Goal: Information Seeking & Learning: Learn about a topic

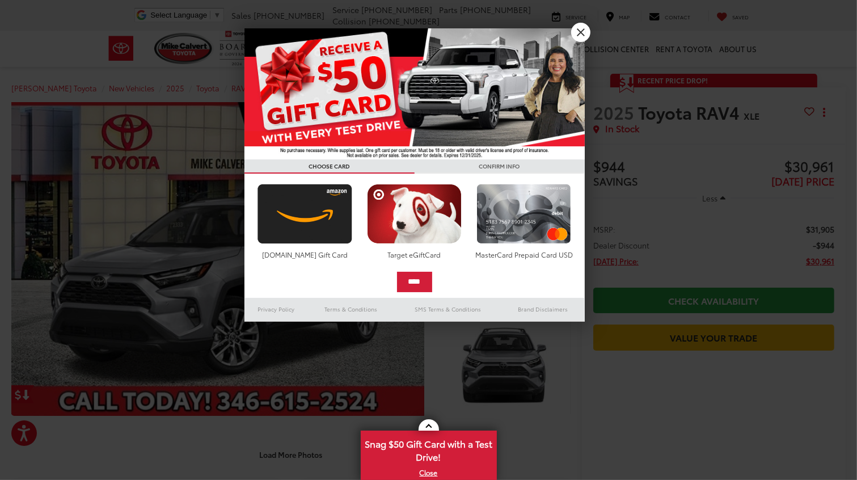
click at [50, 22] on div at bounding box center [428, 240] width 857 height 480
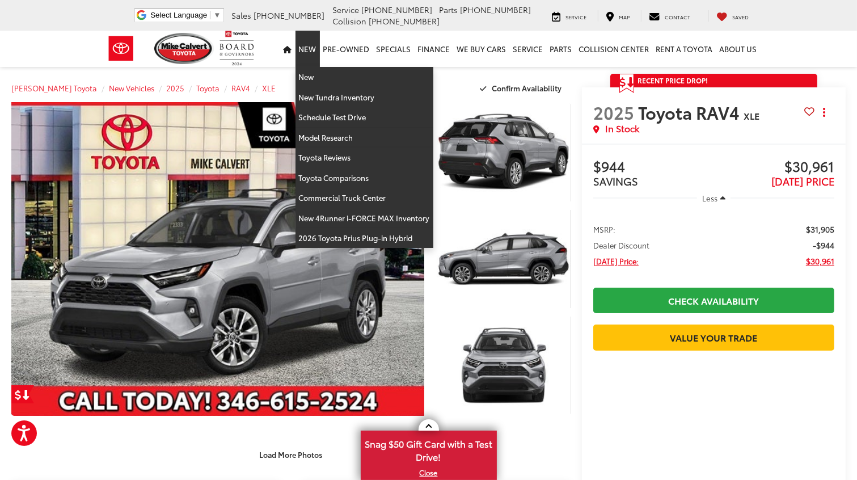
click at [315, 45] on link "New" at bounding box center [308, 49] width 24 height 36
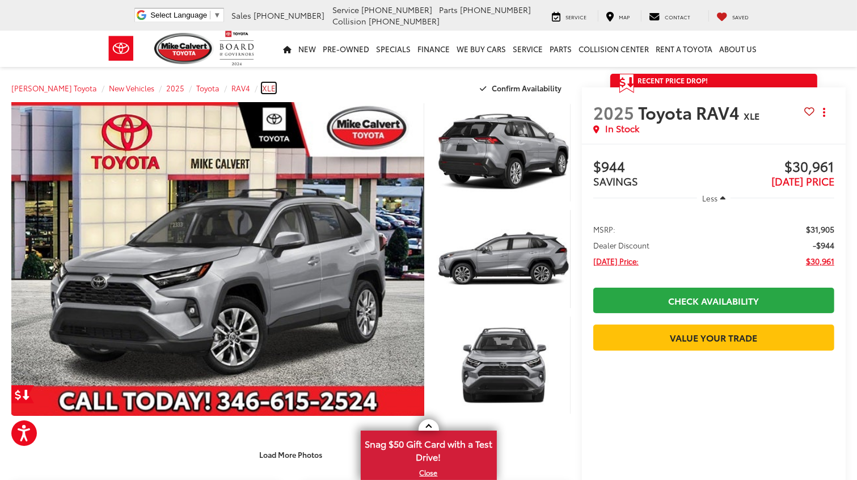
click at [262, 89] on span "XLE" at bounding box center [269, 88] width 14 height 10
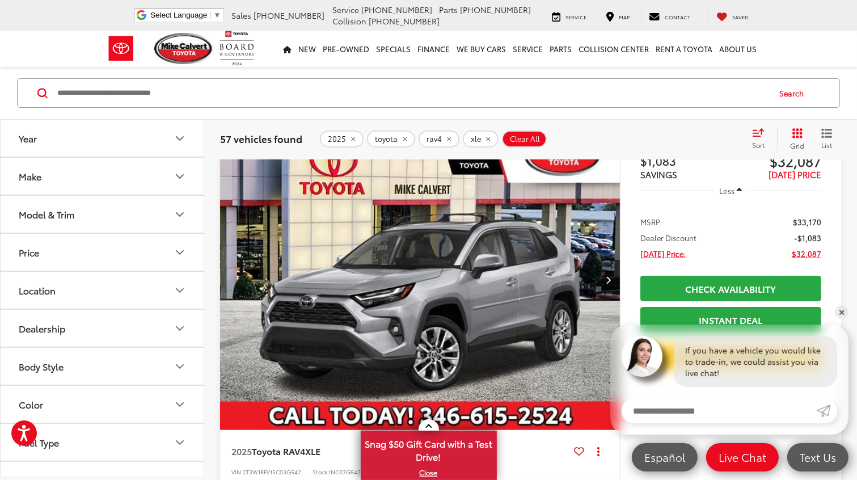
scroll to position [113, 0]
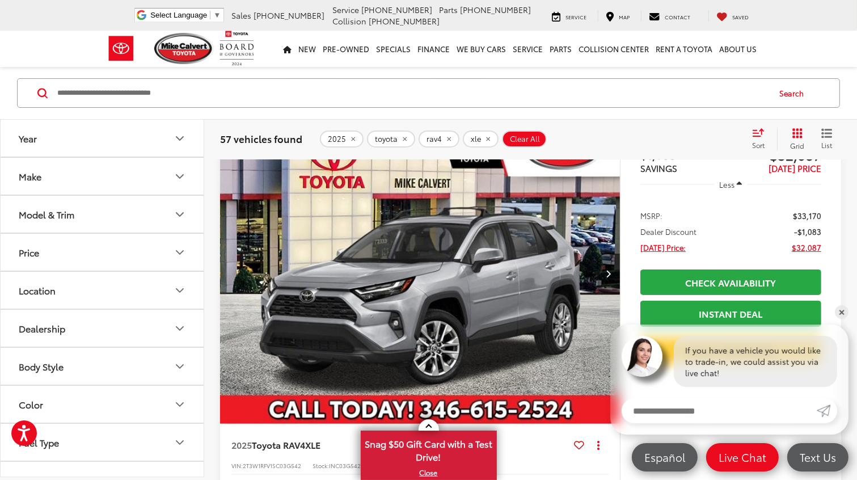
click at [179, 218] on icon "Model & Trim" at bounding box center [180, 215] width 14 height 14
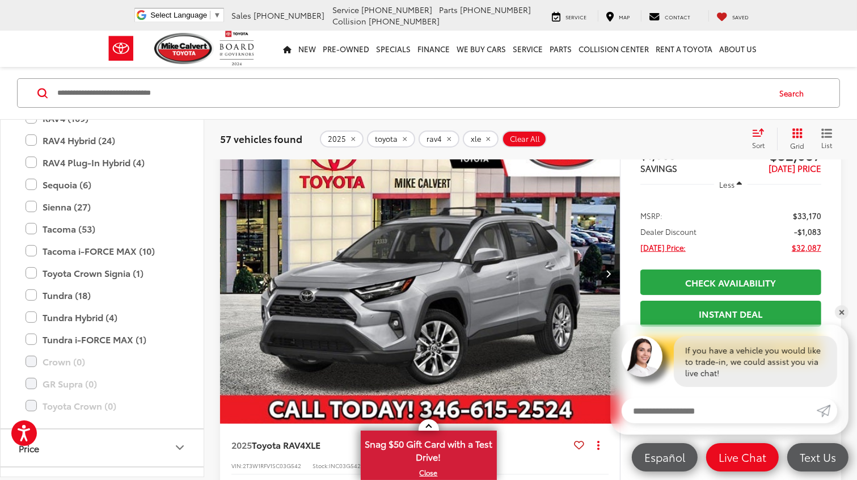
scroll to position [504, 0]
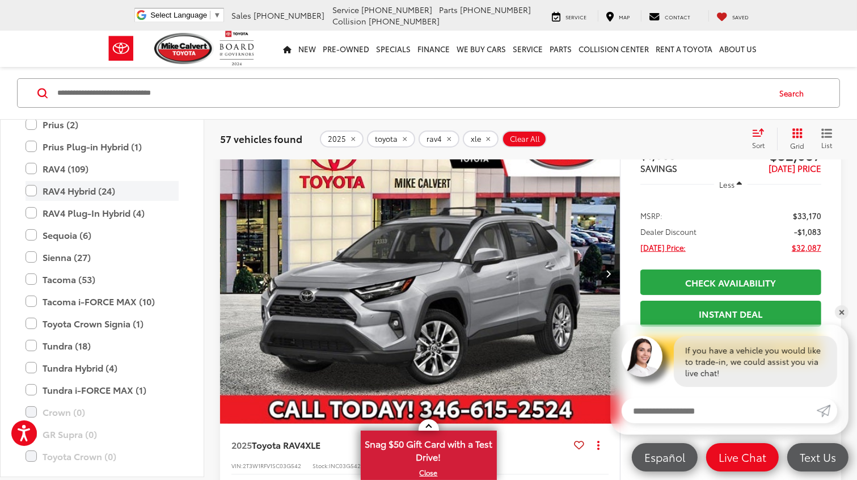
click at [32, 191] on label "RAV4 Hybrid (24)" at bounding box center [102, 191] width 153 height 20
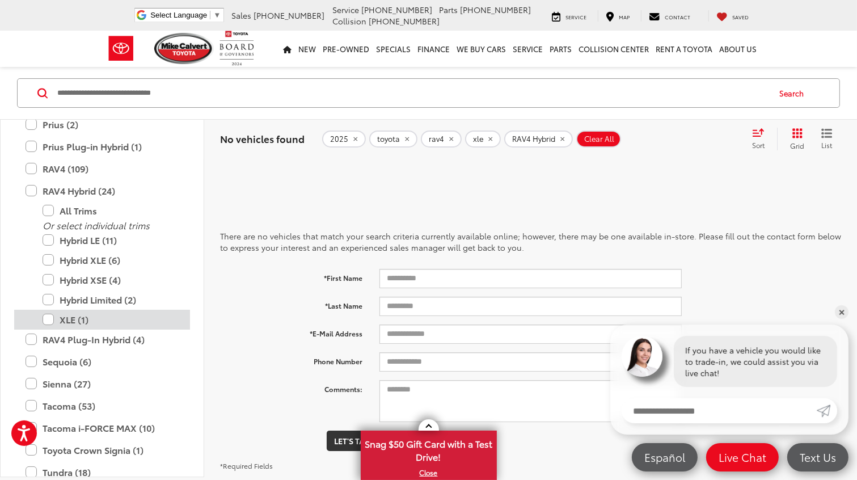
click at [47, 319] on label "XLE (1)" at bounding box center [111, 320] width 136 height 20
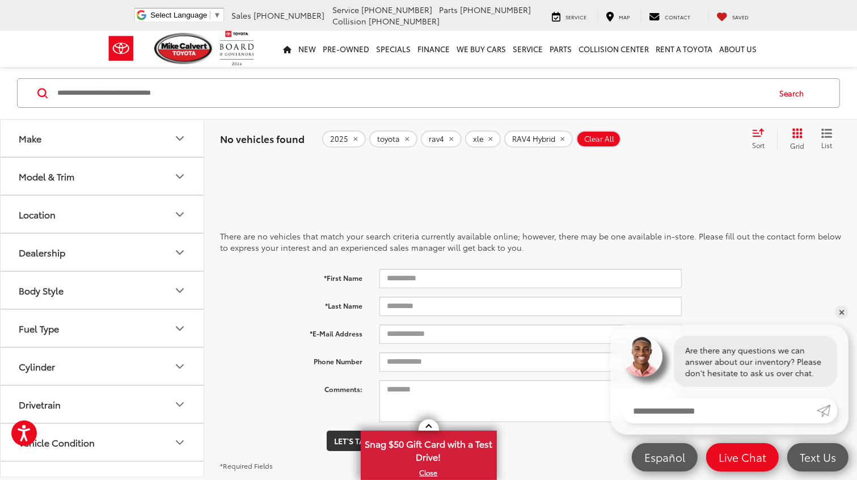
click at [559, 141] on icon "remove RAV4%20Hybrid" at bounding box center [562, 139] width 7 height 7
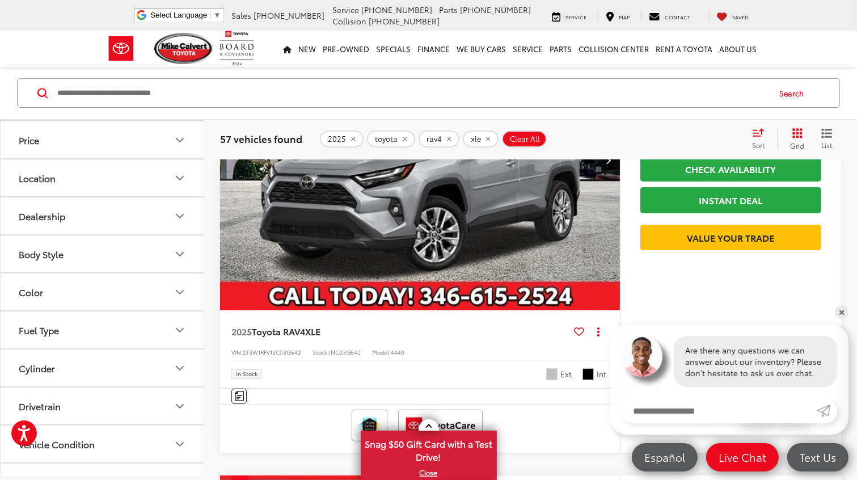
scroll to position [113, 0]
click at [185, 290] on icon "Color" at bounding box center [180, 291] width 14 height 14
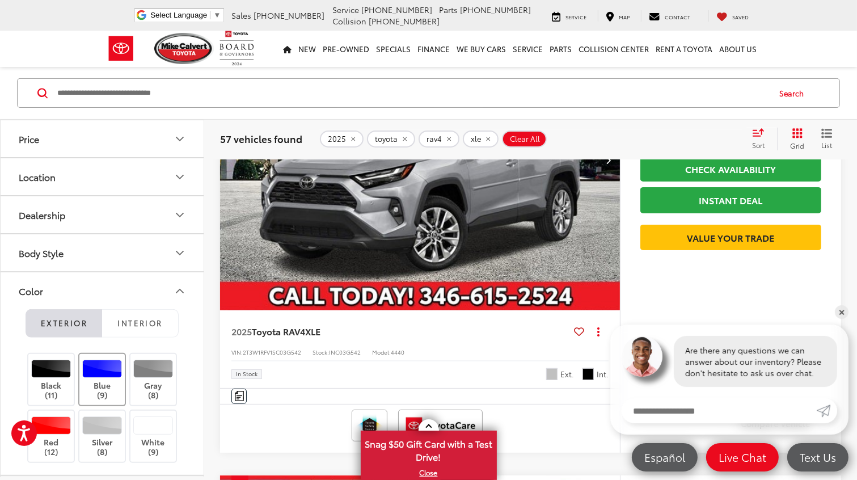
scroll to position [227, 0]
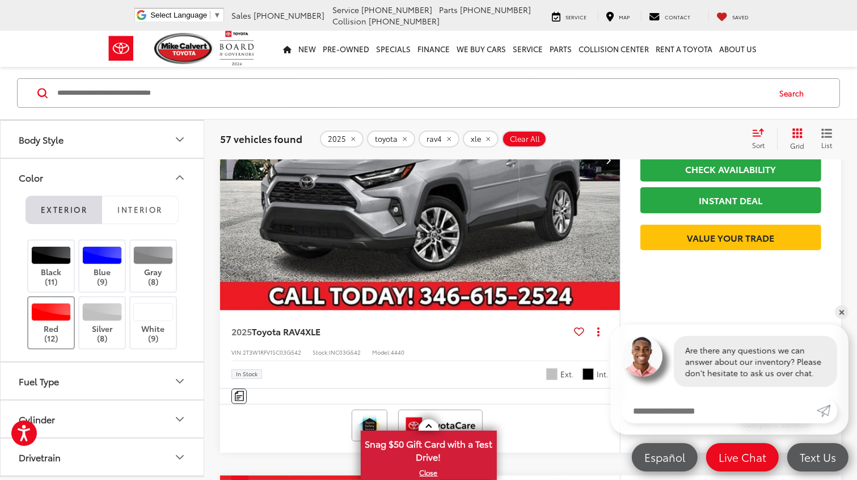
click at [53, 307] on div at bounding box center [51, 312] width 40 height 18
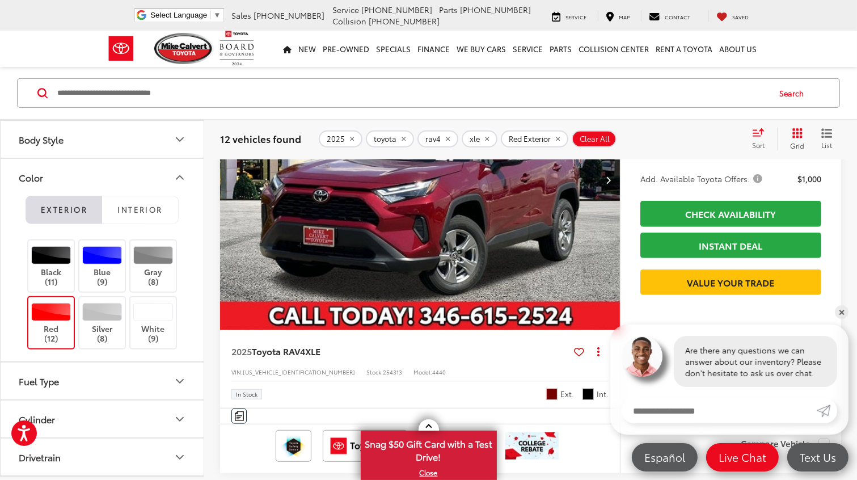
scroll to position [699, 0]
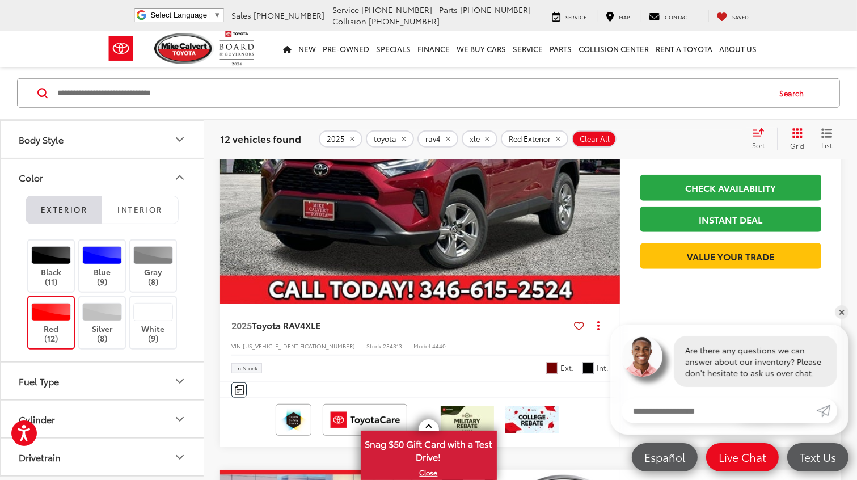
click at [453, 231] on img "2025 Toyota RAV4 XLE 0" at bounding box center [421, 153] width 402 height 301
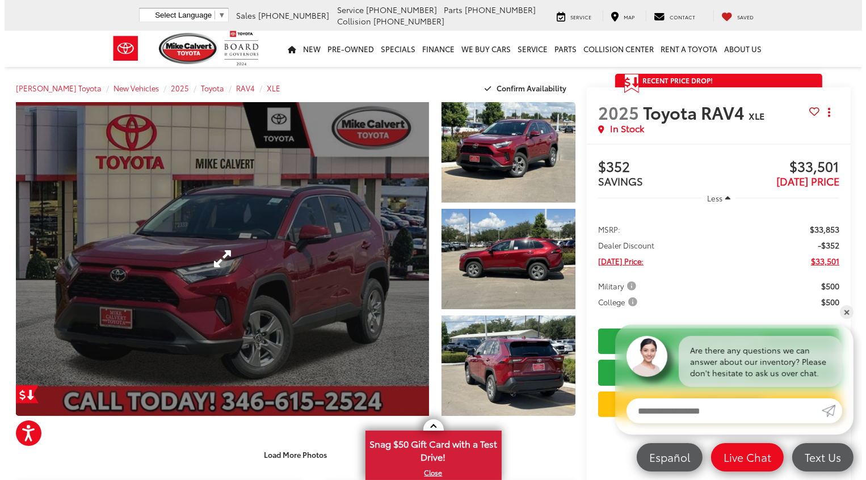
scroll to position [57, 0]
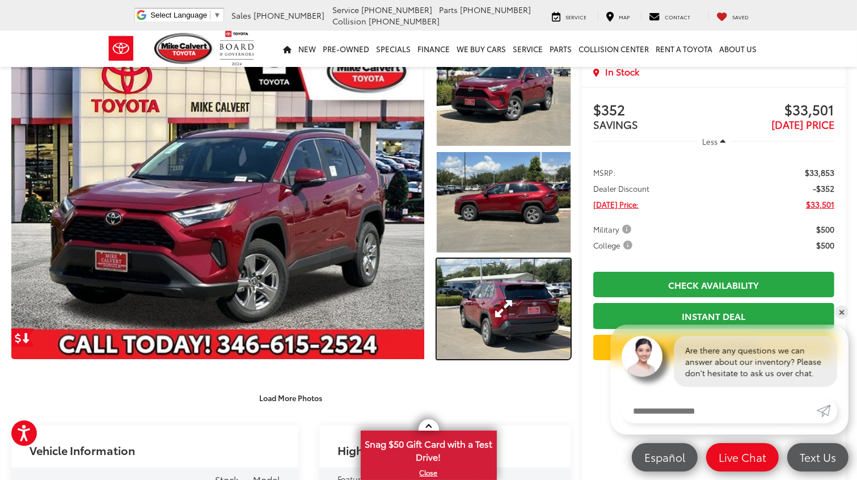
click at [508, 307] on link "Expand Photo 3" at bounding box center [504, 309] width 134 height 100
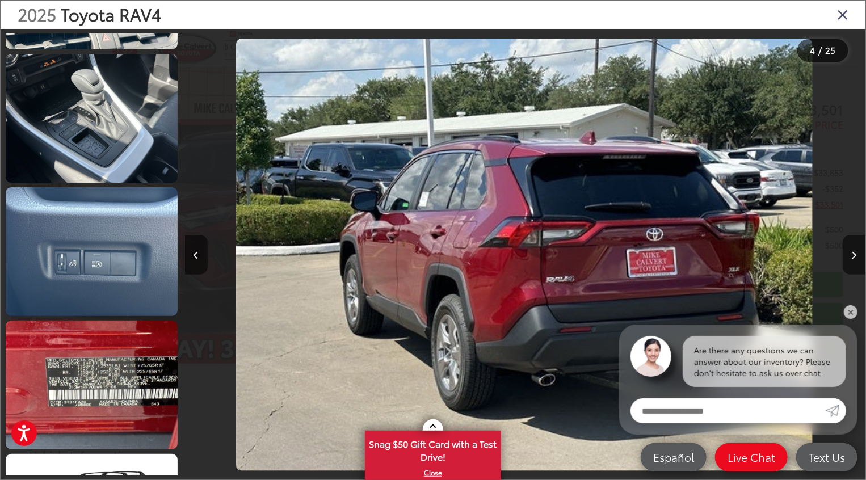
scroll to position [1471, 0]
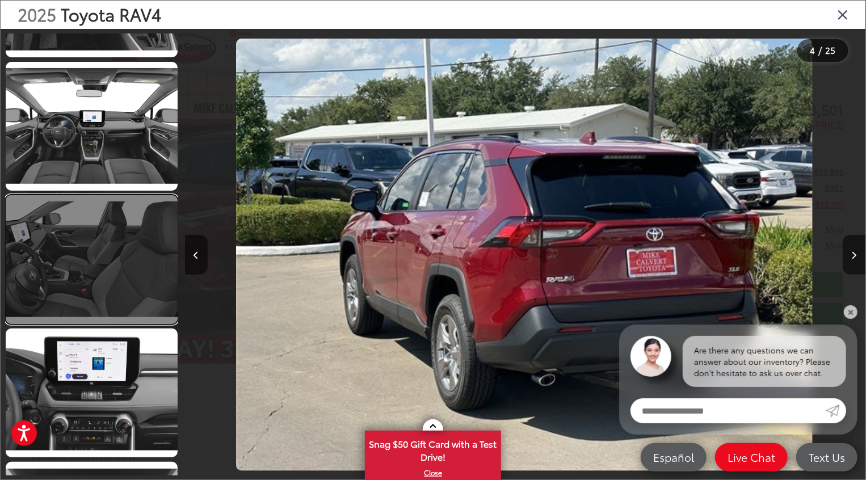
click at [109, 259] on link at bounding box center [92, 259] width 172 height 129
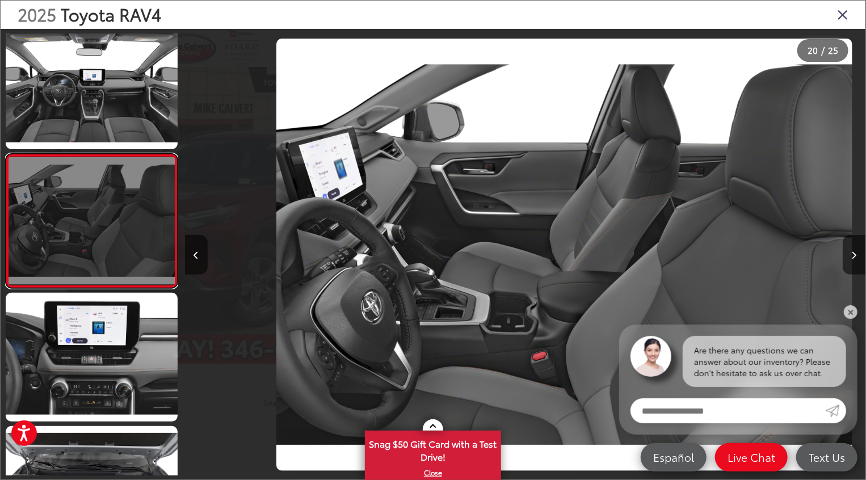
scroll to position [0, 12931]
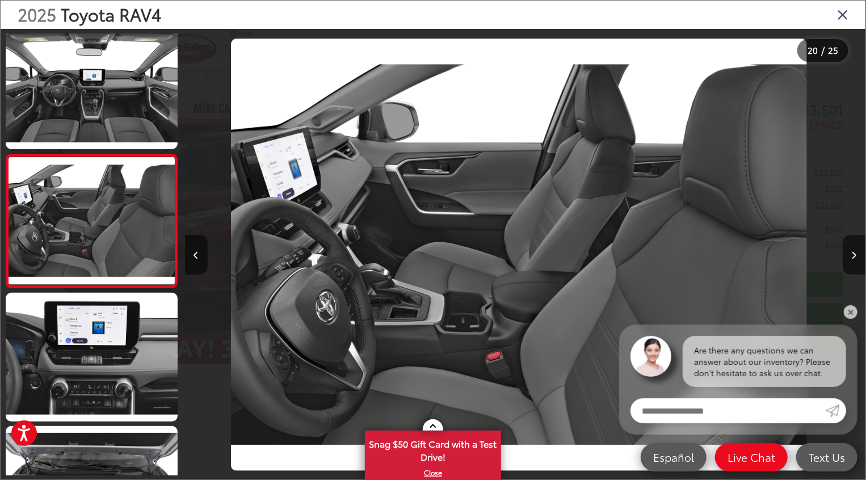
click at [842, 111] on div at bounding box center [780, 255] width 170 height 452
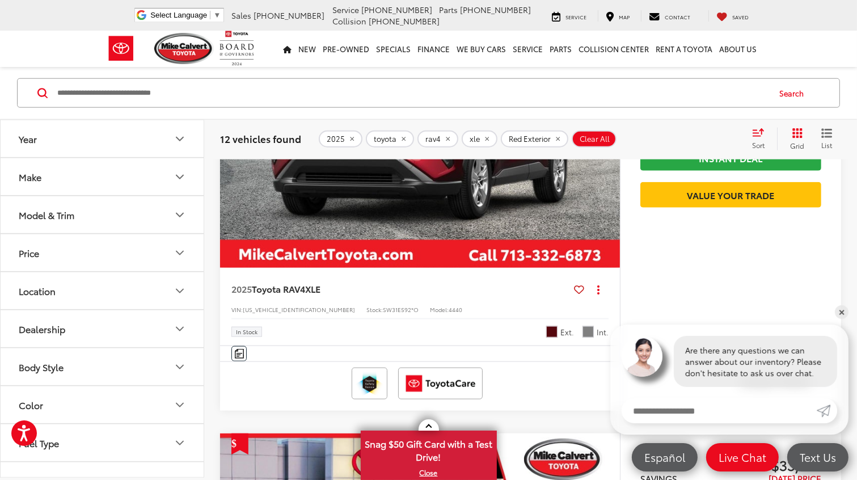
scroll to position [1191, 0]
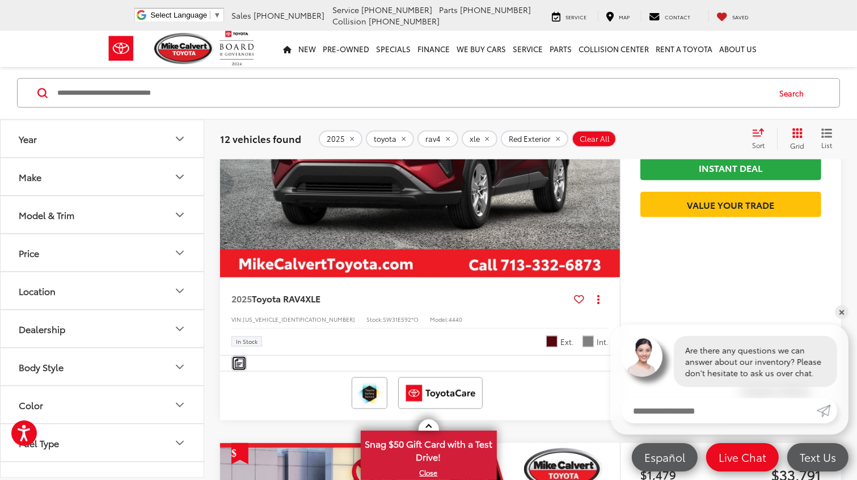
click at [240, 361] on img "Comments" at bounding box center [239, 363] width 9 height 10
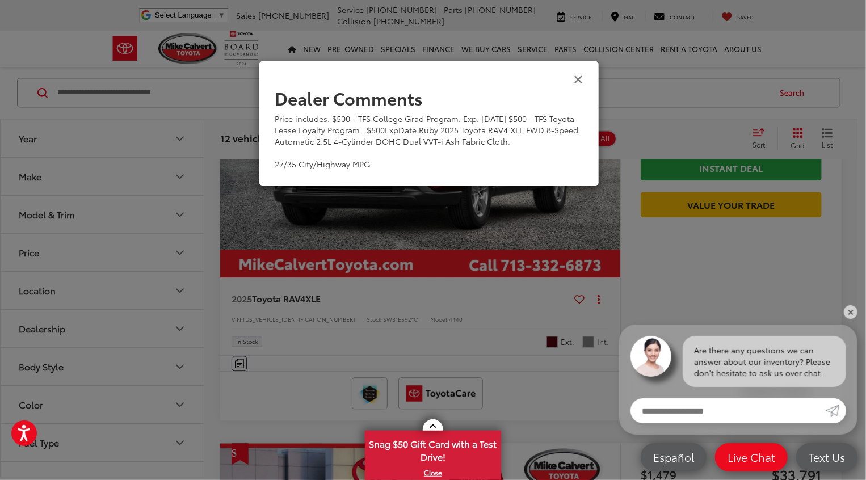
click at [579, 77] on icon "Close" at bounding box center [578, 79] width 9 height 12
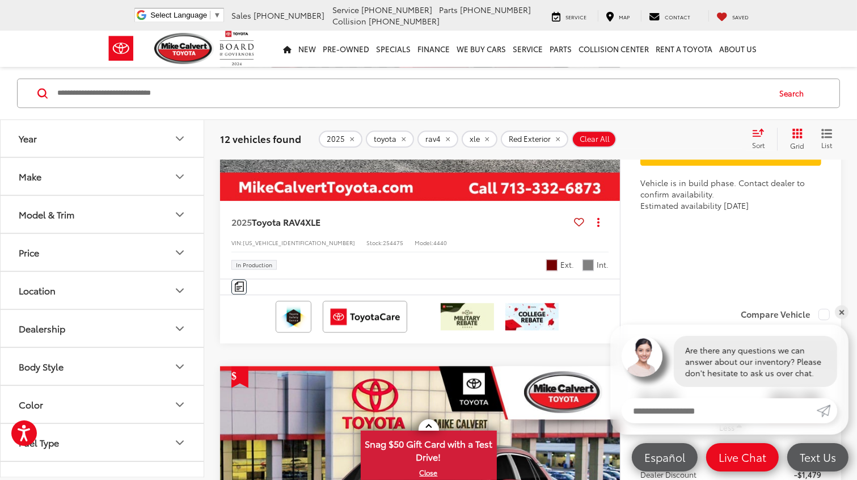
scroll to position [2666, 0]
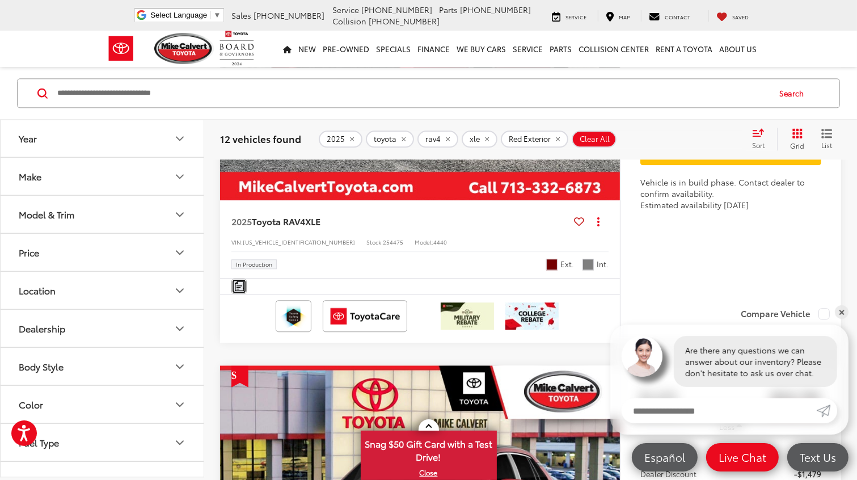
click at [238, 279] on button "Comments" at bounding box center [238, 286] width 15 height 15
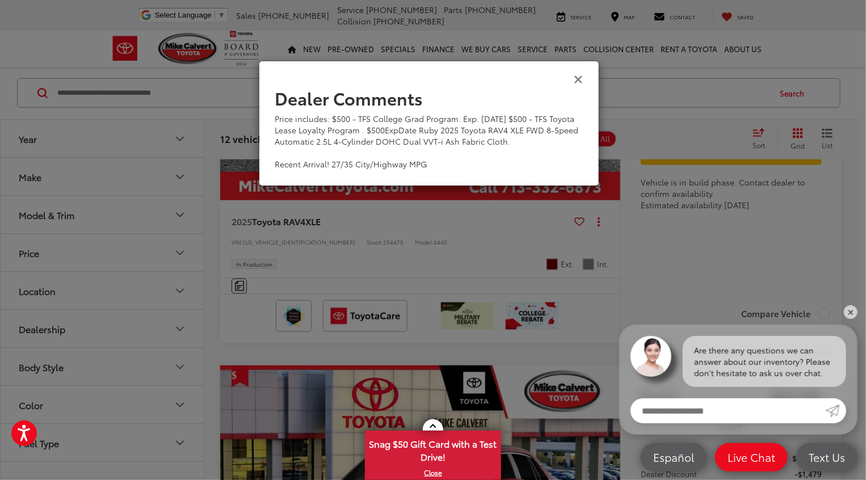
click at [574, 78] on icon "Close" at bounding box center [578, 79] width 9 height 12
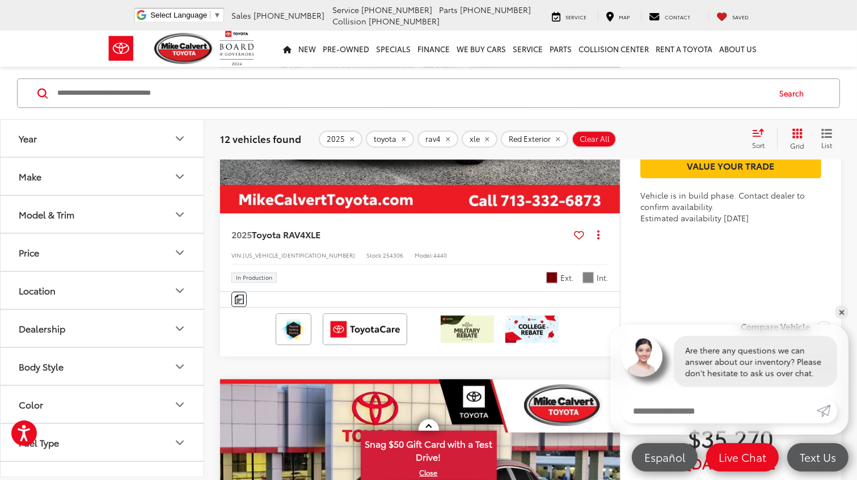
scroll to position [3063, 0]
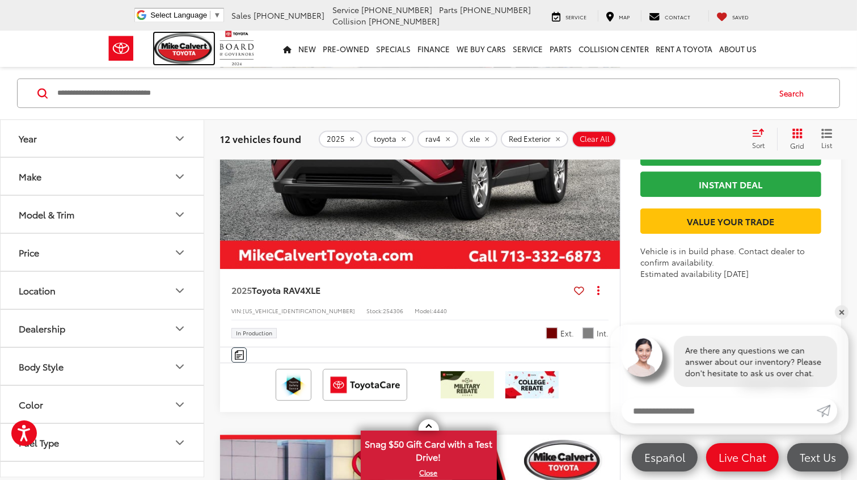
click at [168, 47] on img at bounding box center [184, 48] width 60 height 31
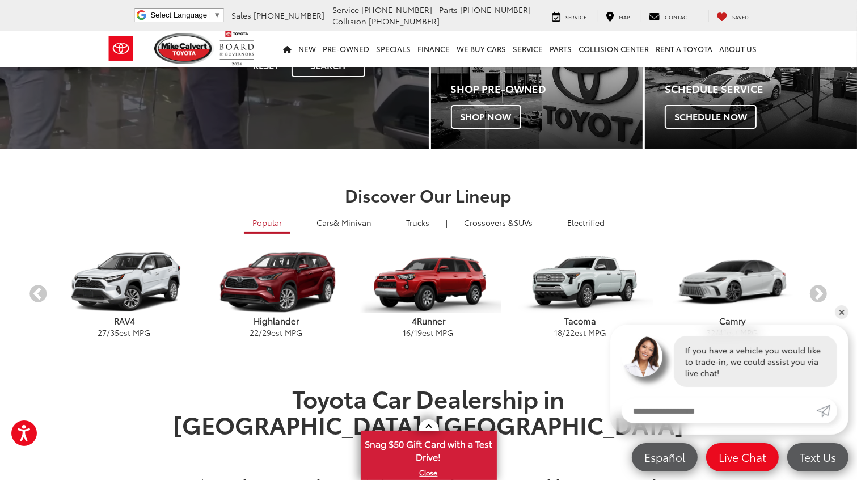
scroll to position [227, 0]
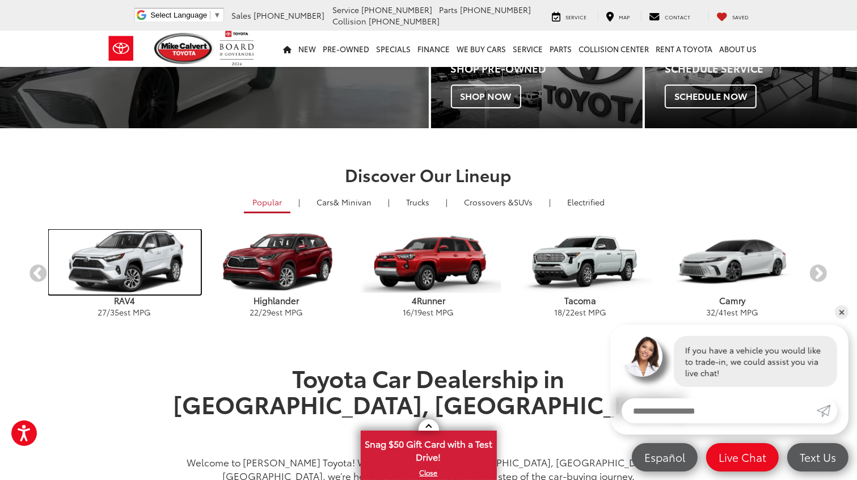
click at [121, 279] on img "carousel" at bounding box center [125, 262] width 152 height 65
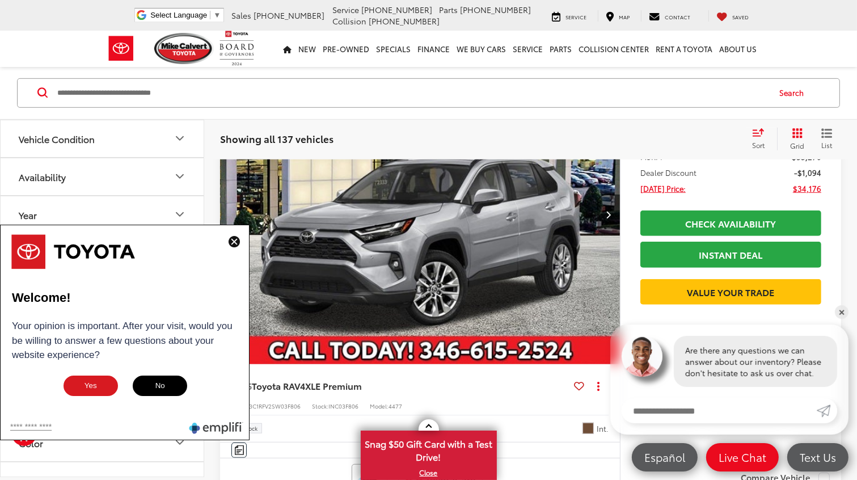
scroll to position [794, 0]
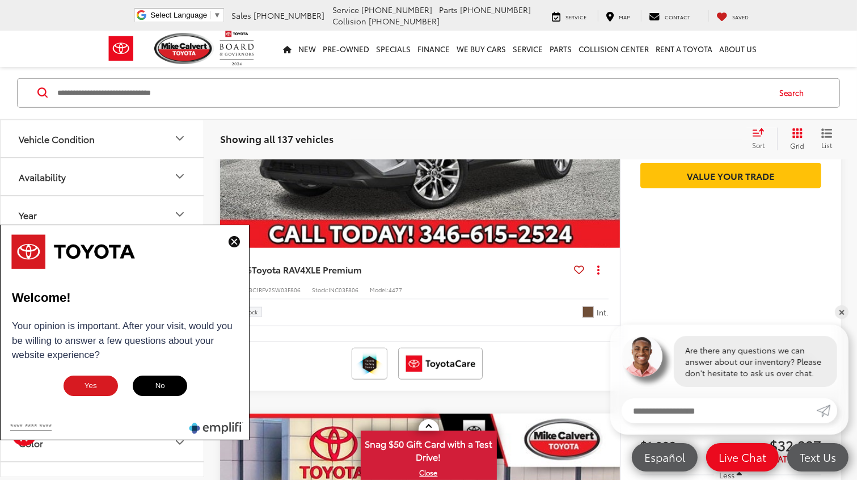
click at [231, 239] on img at bounding box center [234, 241] width 11 height 11
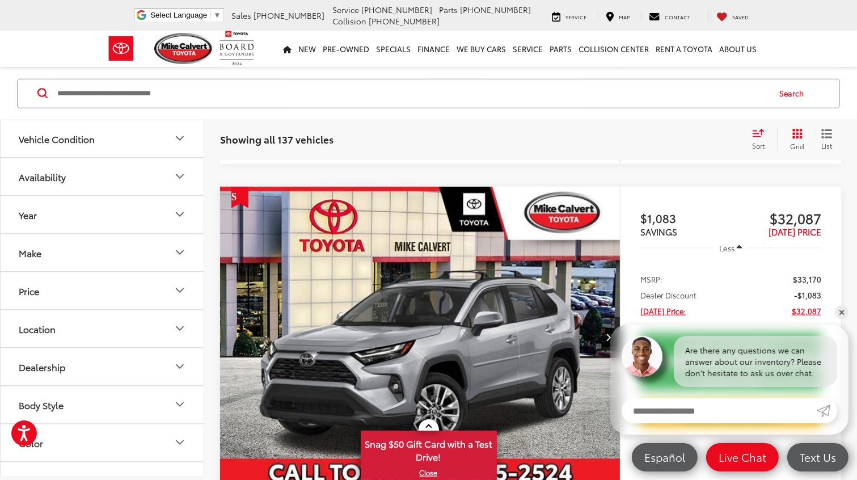
scroll to position [1191, 0]
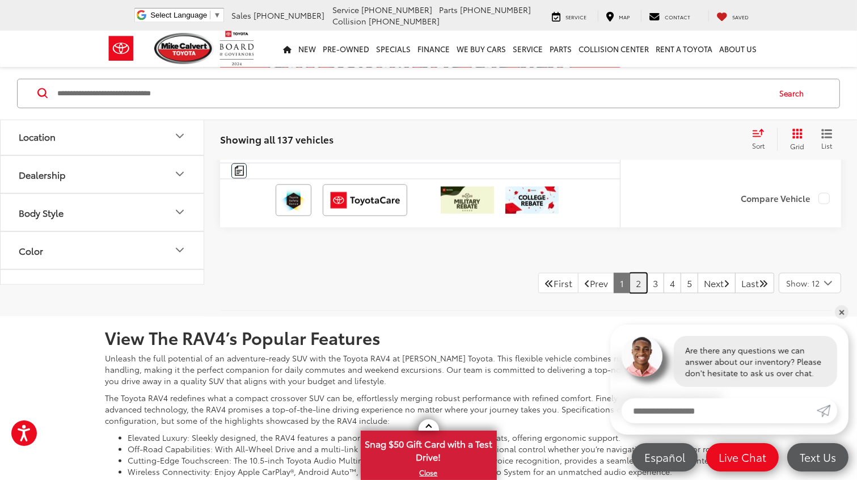
click at [630, 280] on link "2" at bounding box center [639, 283] width 18 height 20
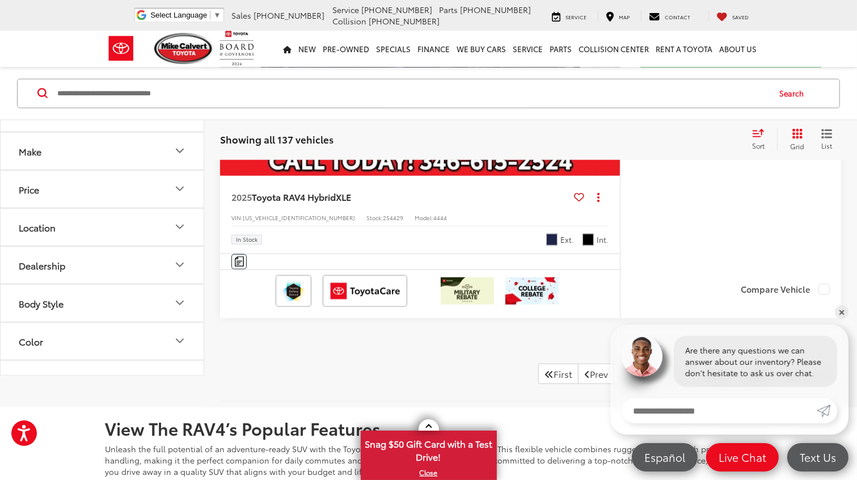
scroll to position [5617, 0]
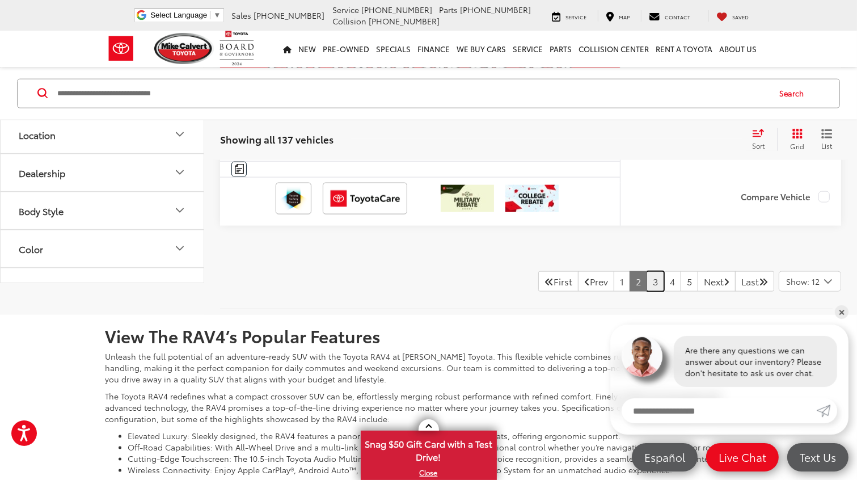
click at [647, 271] on link "3" at bounding box center [656, 281] width 18 height 20
click at [664, 271] on link "4" at bounding box center [673, 281] width 18 height 20
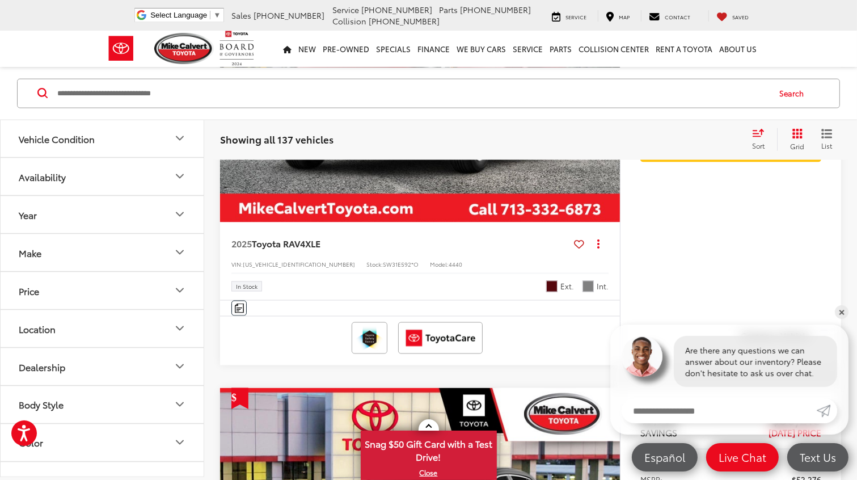
scroll to position [1874, 0]
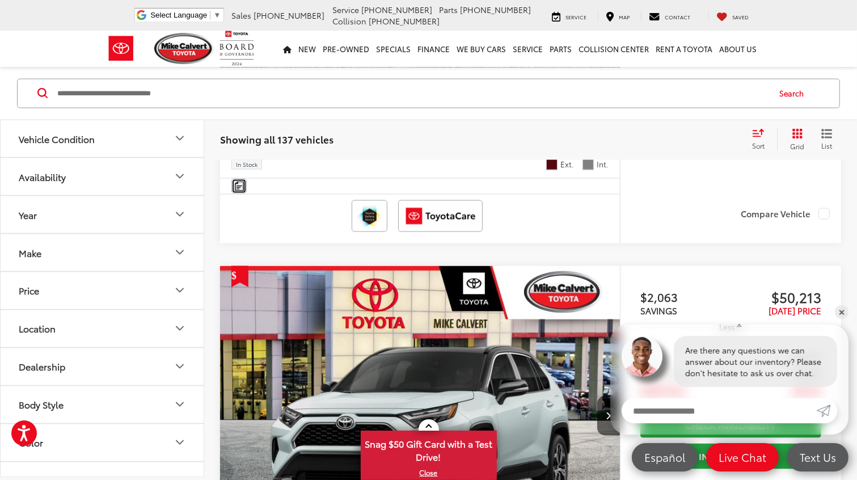
click at [243, 183] on img "Comments" at bounding box center [239, 187] width 9 height 10
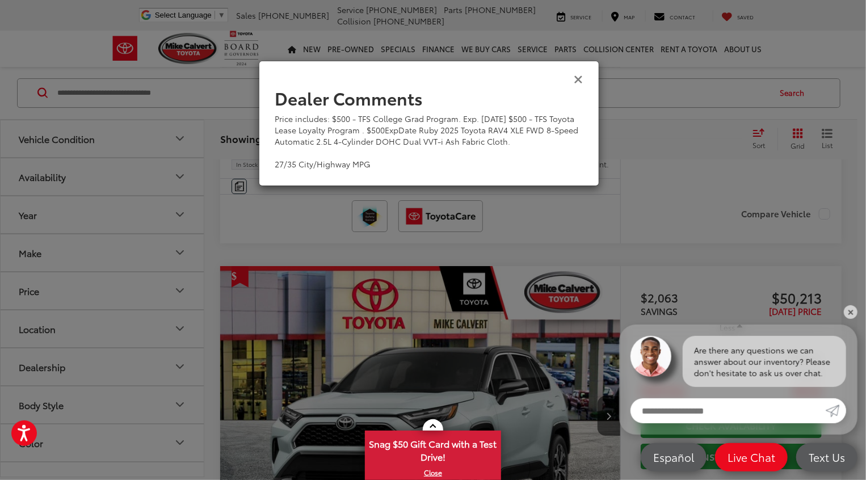
click at [576, 78] on icon "Close" at bounding box center [578, 79] width 9 height 12
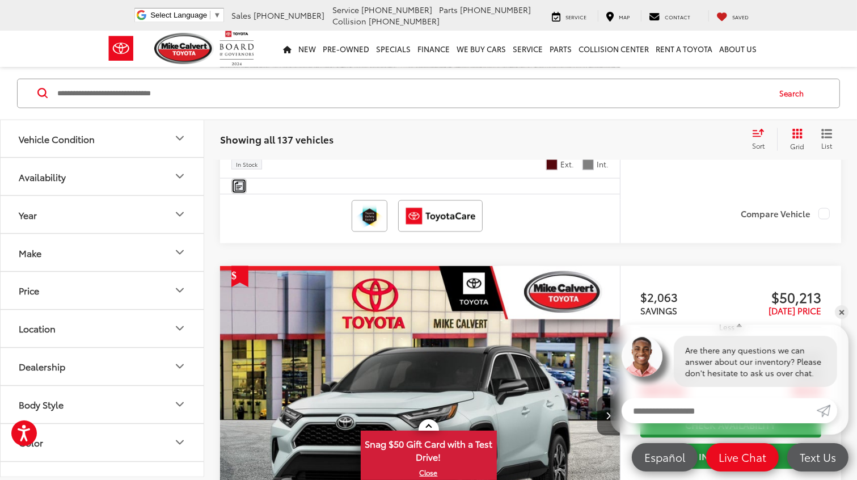
click at [241, 183] on img "Comments" at bounding box center [239, 187] width 9 height 10
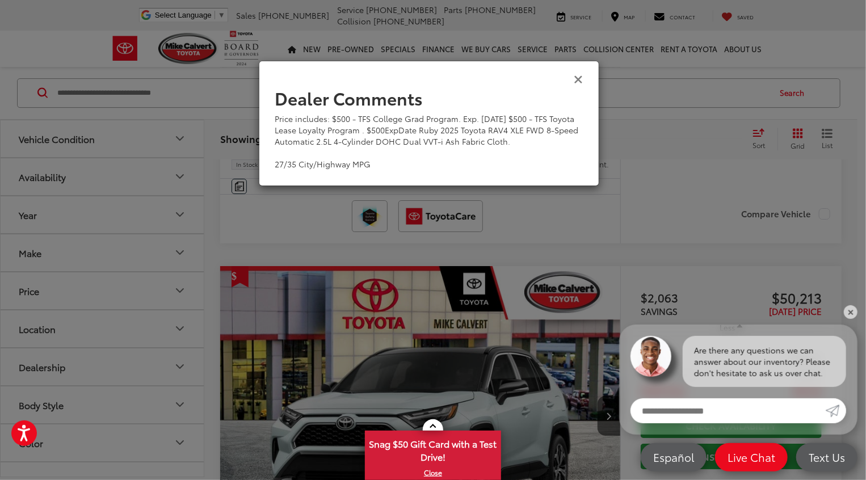
click at [579, 80] on icon "Close" at bounding box center [578, 79] width 9 height 12
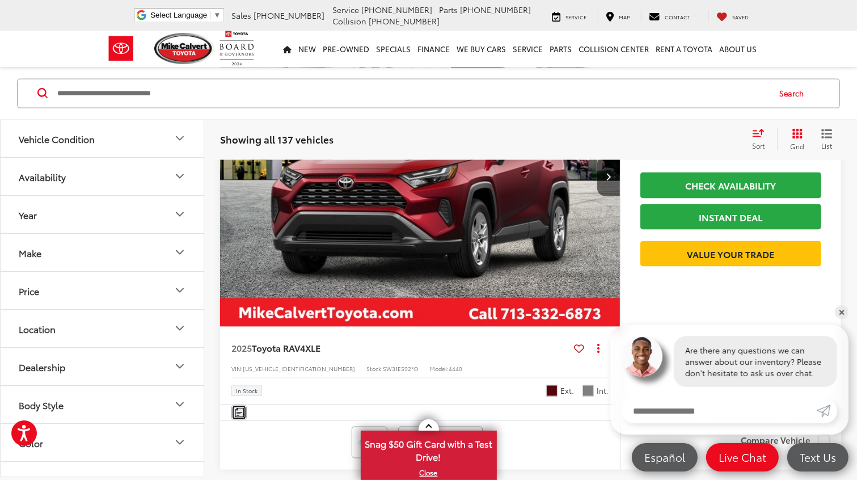
scroll to position [1703, 0]
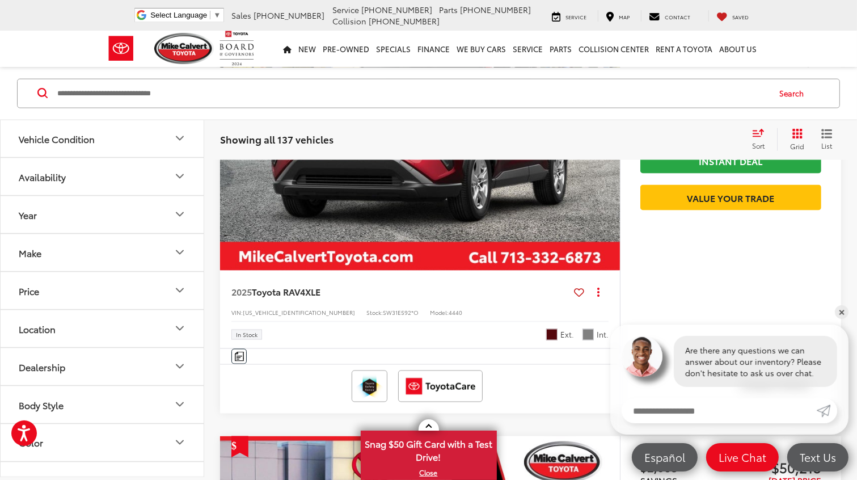
click at [455, 188] on img "2025 Toyota RAV4 XLE 0" at bounding box center [421, 120] width 402 height 301
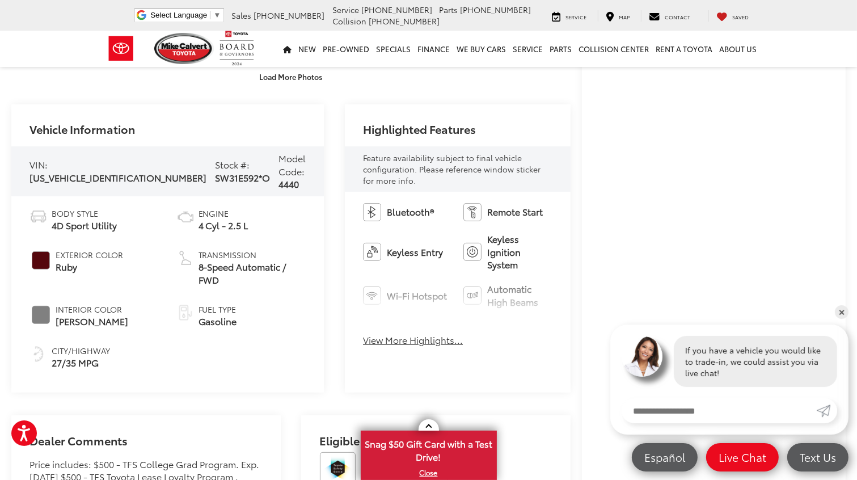
scroll to position [397, 0]
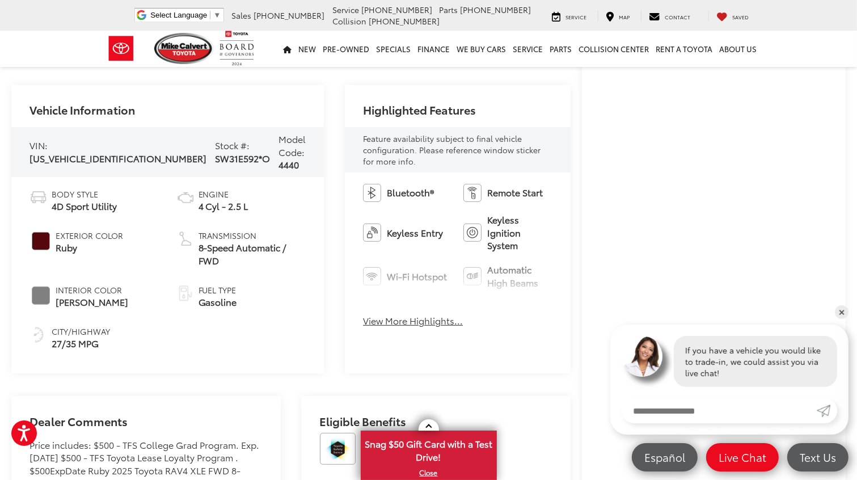
click at [373, 314] on button "View More Highlights..." at bounding box center [413, 320] width 100 height 13
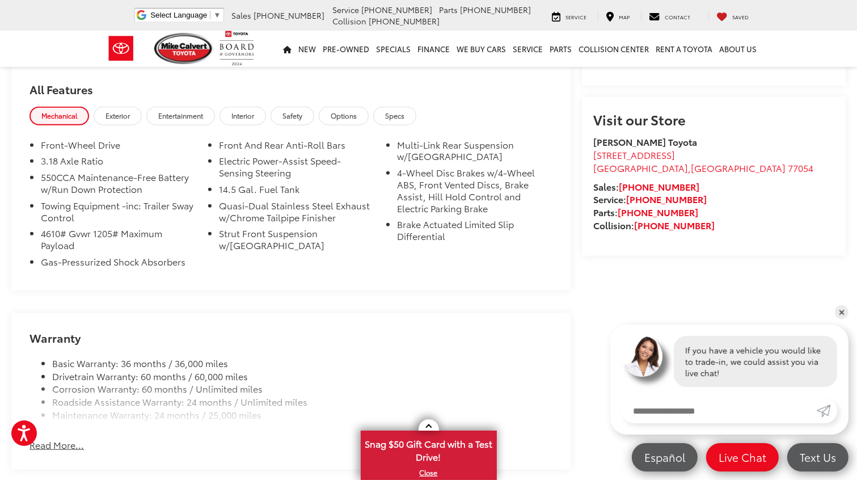
scroll to position [851, 0]
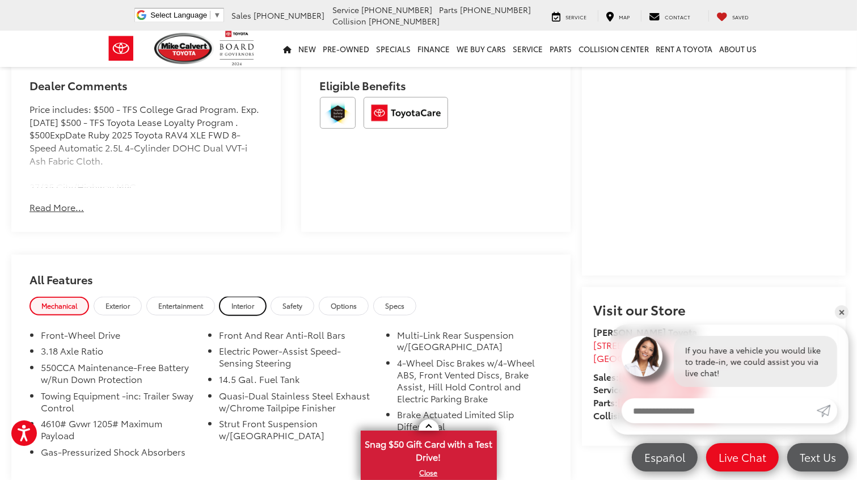
click at [242, 301] on span "Interior" at bounding box center [242, 306] width 23 height 10
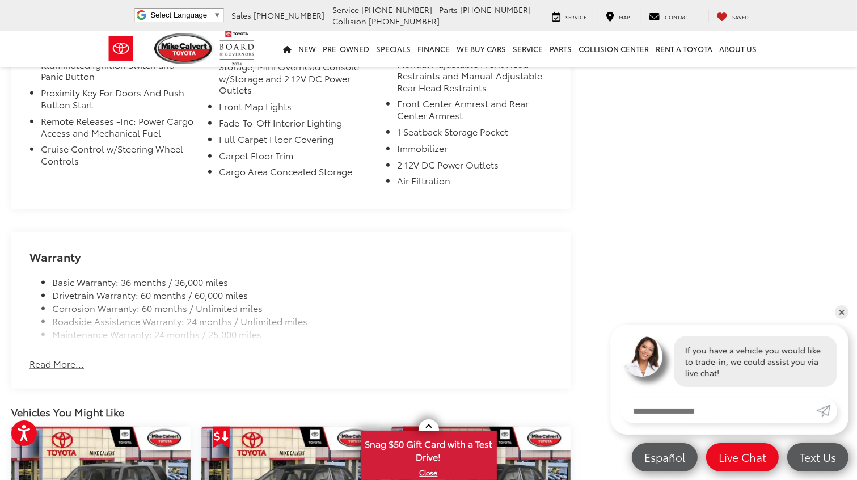
scroll to position [1418, 0]
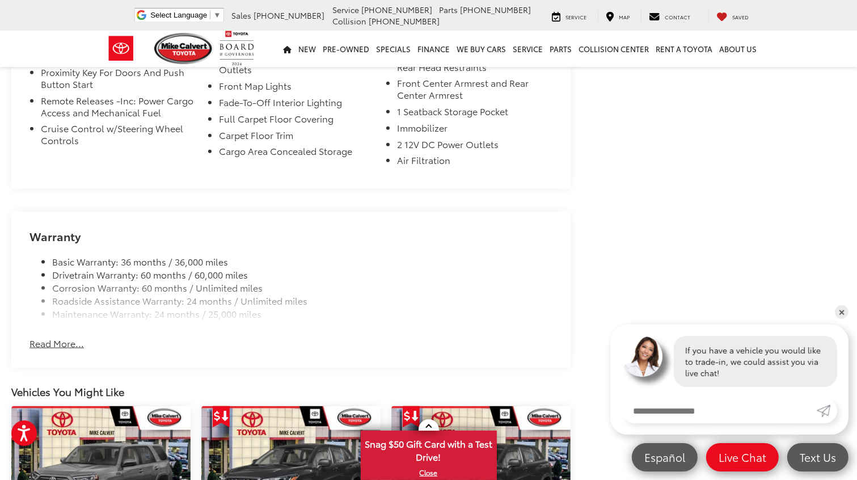
click at [49, 337] on button "Read More..." at bounding box center [56, 343] width 54 height 13
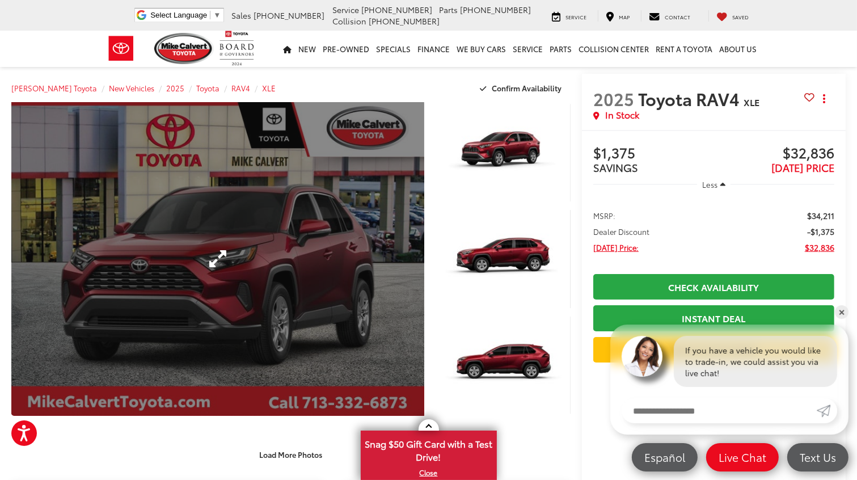
scroll to position [284, 0]
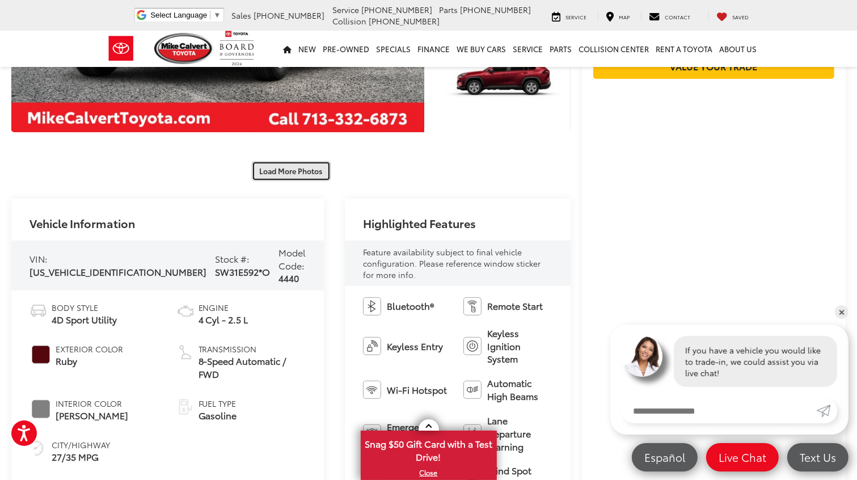
click at [290, 168] on button "Load More Photos" at bounding box center [291, 171] width 79 height 20
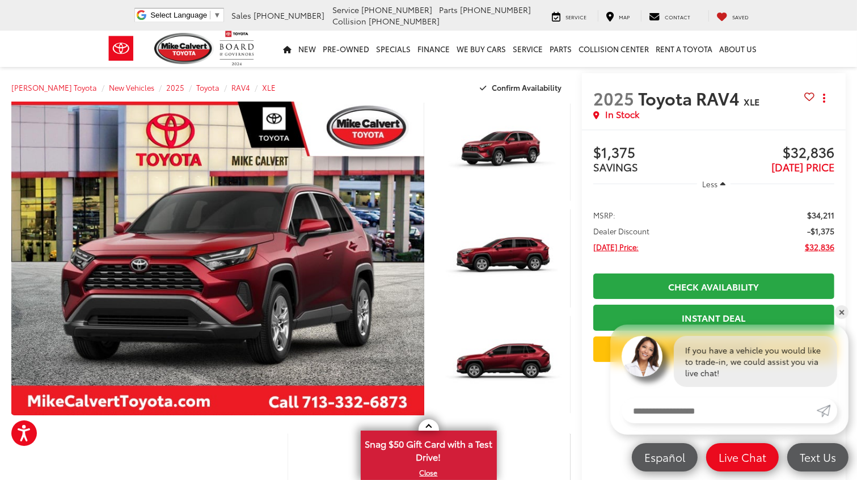
scroll to position [0, 0]
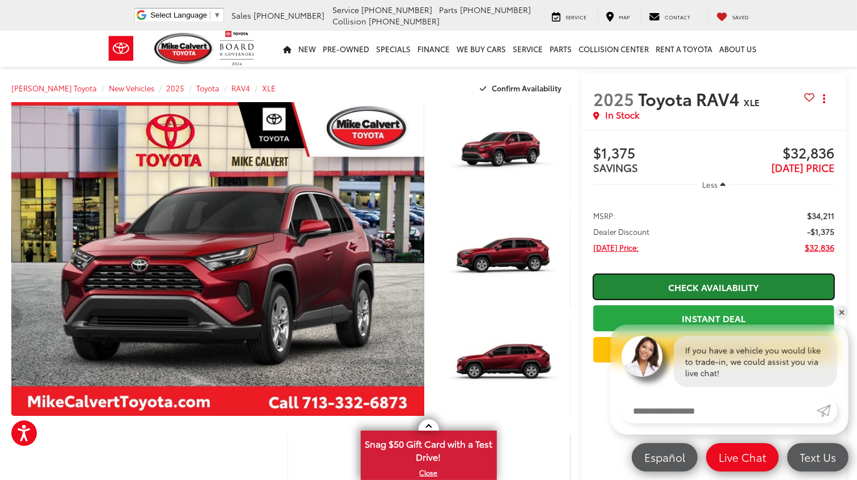
click at [695, 284] on link "Check Availability" at bounding box center [713, 287] width 241 height 26
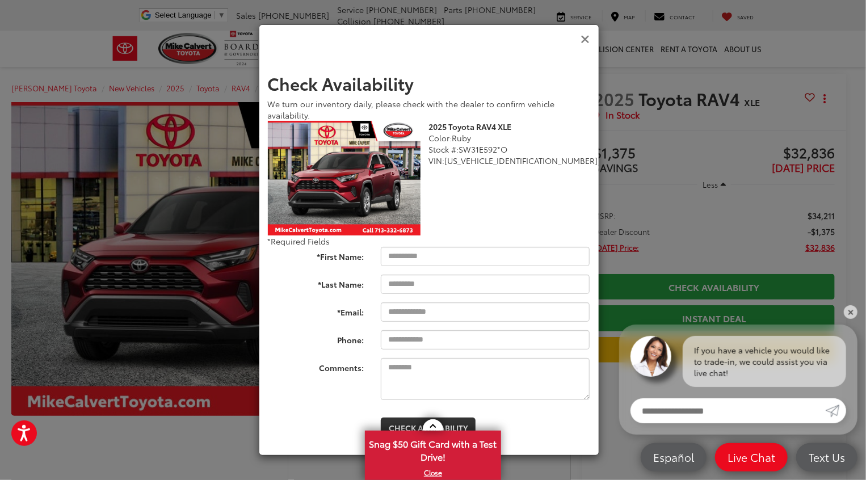
click at [583, 39] on icon "Close" at bounding box center [585, 39] width 9 height 12
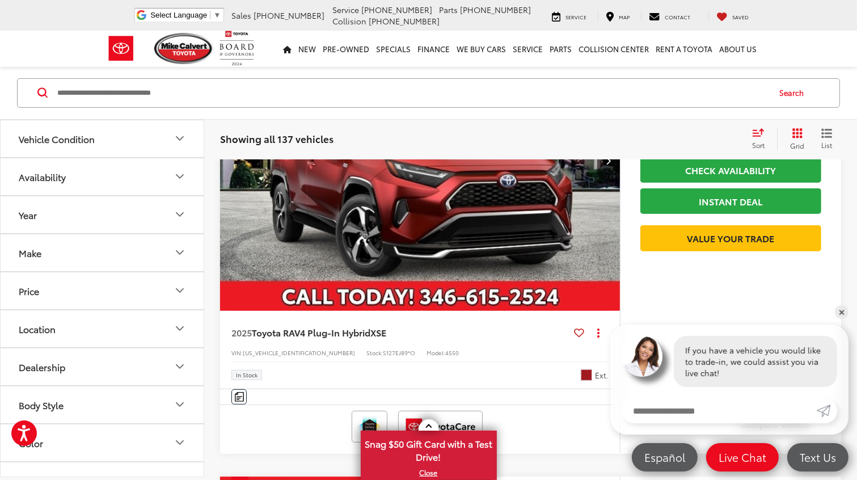
scroll to position [285, 0]
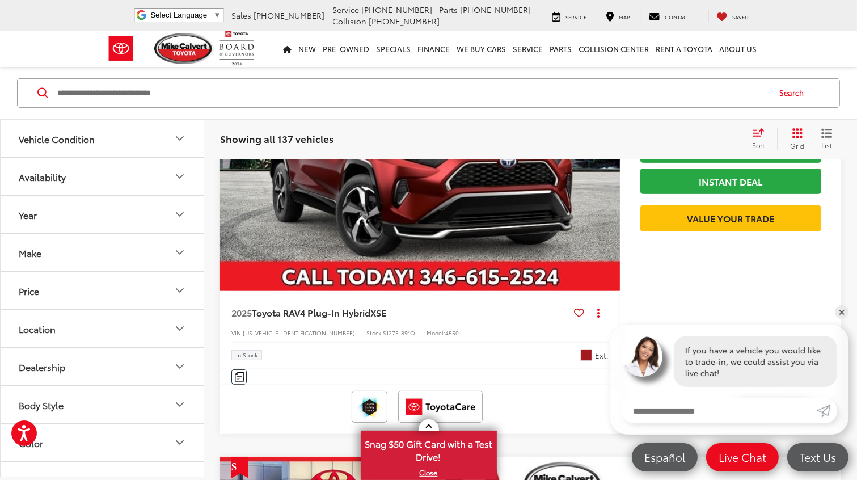
click at [180, 327] on icon "Location" at bounding box center [179, 328] width 7 height 3
click at [180, 327] on icon "Location" at bounding box center [180, 329] width 14 height 14
click at [182, 368] on icon "Dealership" at bounding box center [180, 367] width 14 height 14
click at [16, 392] on label "Mike Calvert Toyota (137)" at bounding box center [78, 394] width 129 height 19
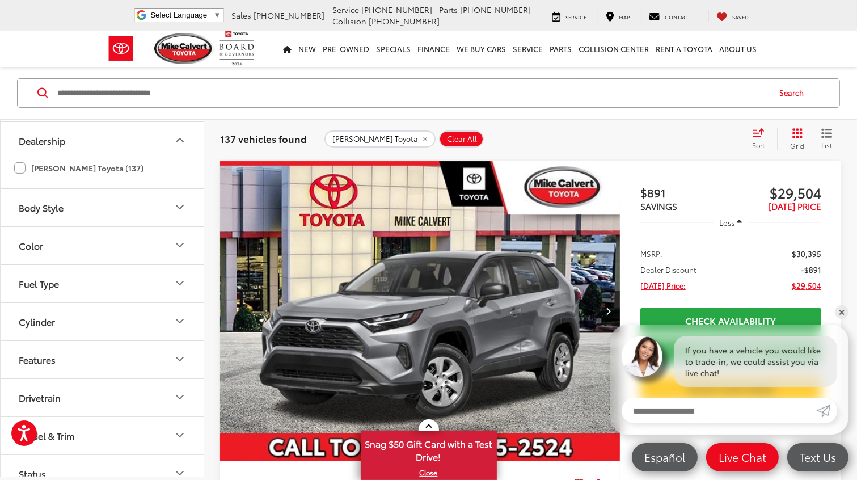
scroll to position [227, 0]
click at [179, 243] on icon "Color" at bounding box center [180, 245] width 14 height 14
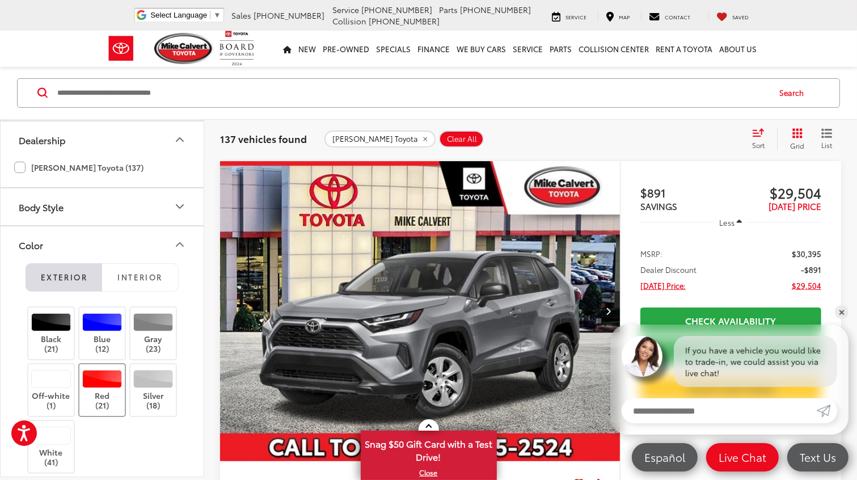
click at [102, 376] on div at bounding box center [102, 379] width 40 height 18
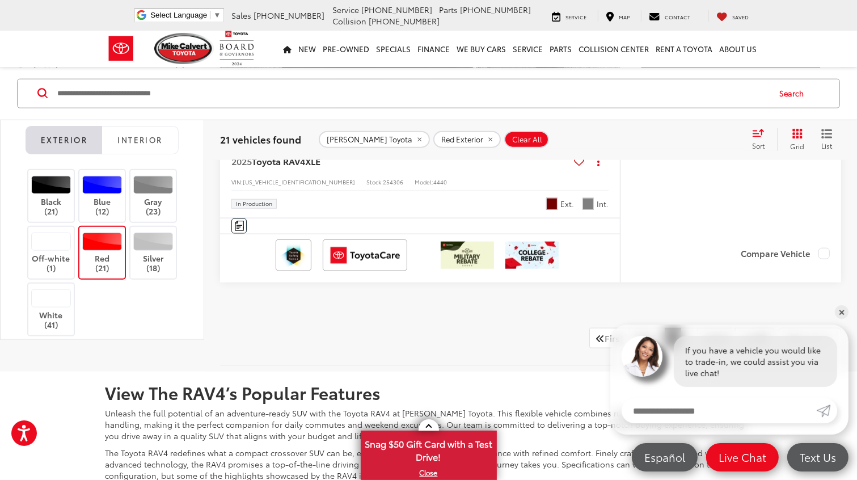
scroll to position [5617, 0]
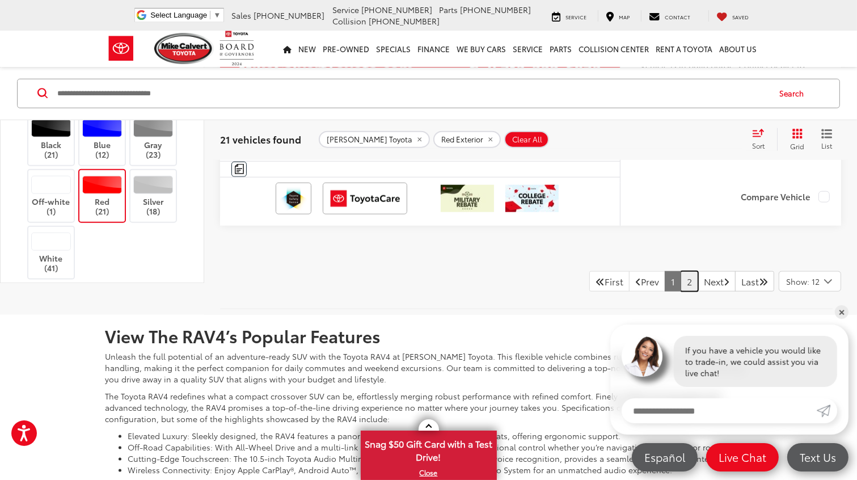
click at [681, 277] on link "2" at bounding box center [690, 281] width 18 height 20
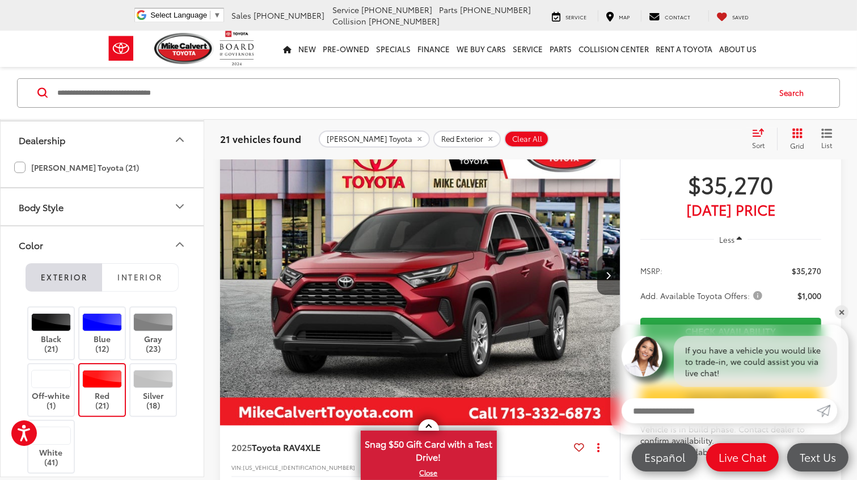
scroll to position [115, 0]
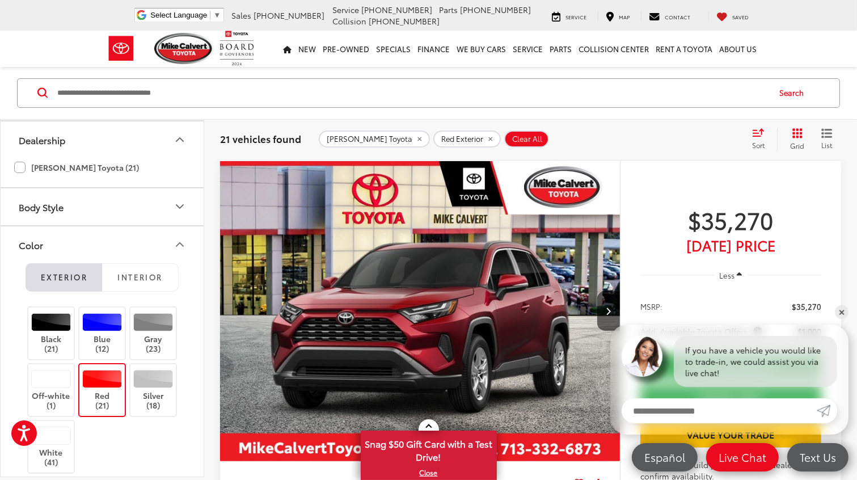
click at [439, 307] on img "2025 Toyota RAV4 XLE 0" at bounding box center [421, 311] width 402 height 301
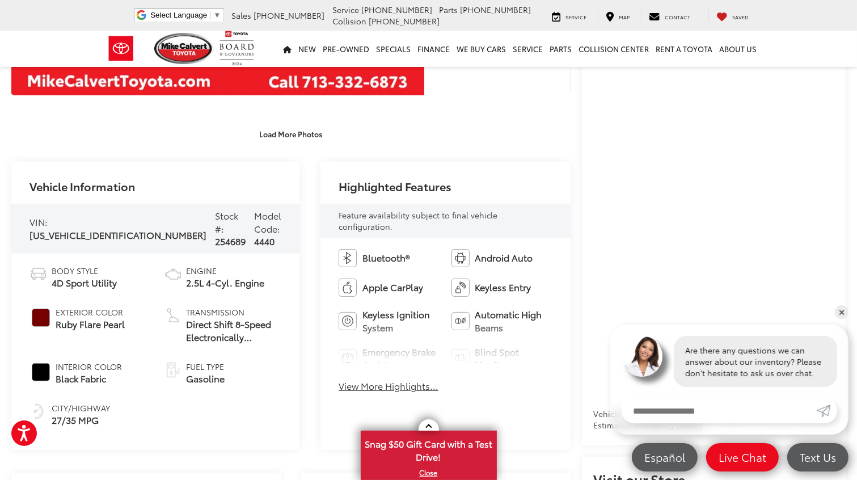
scroll to position [340, 0]
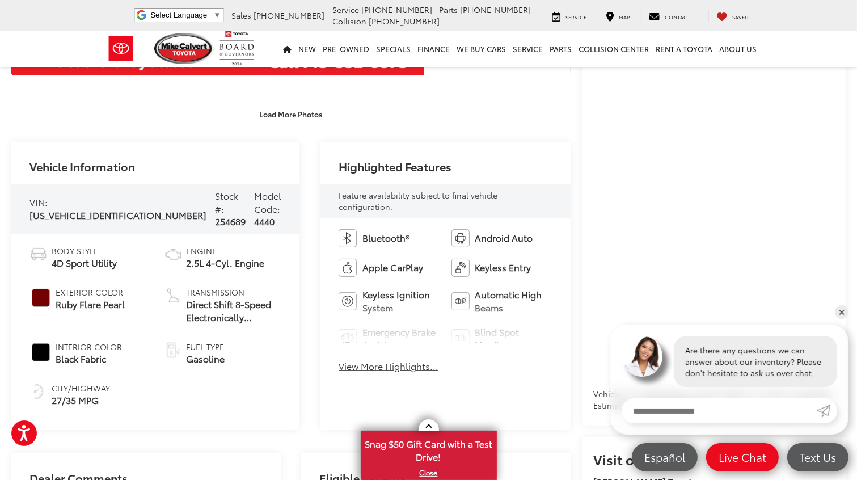
click at [344, 370] on button "View More Highlights..." at bounding box center [389, 366] width 100 height 13
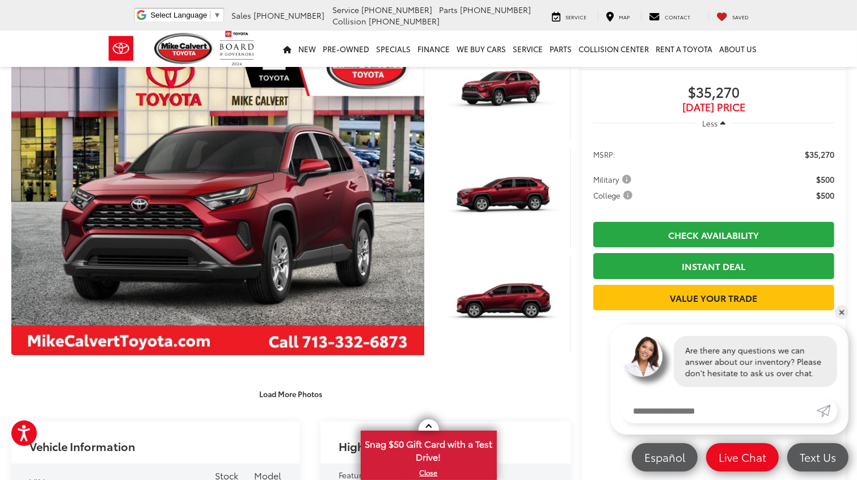
scroll to position [57, 0]
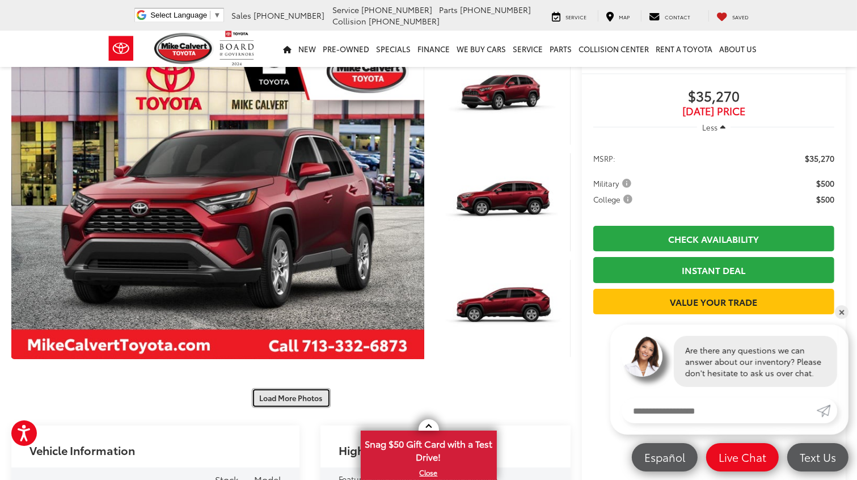
click at [294, 390] on button "Load More Photos" at bounding box center [291, 398] width 79 height 20
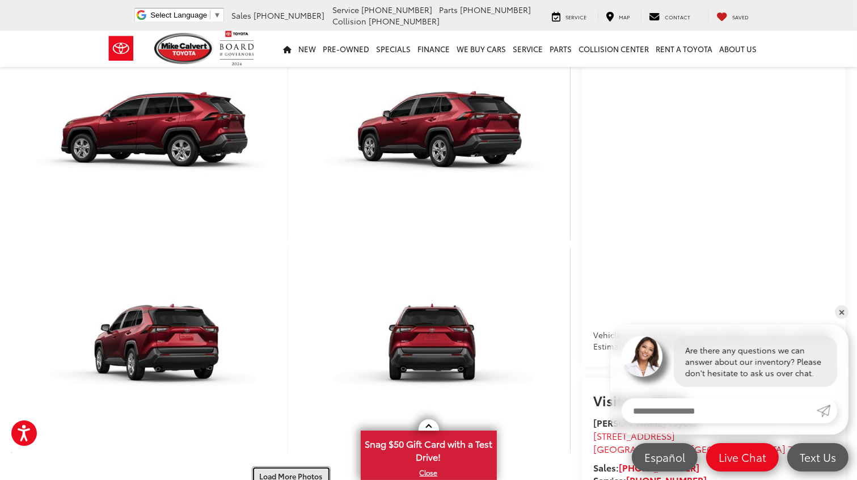
scroll to position [0, 0]
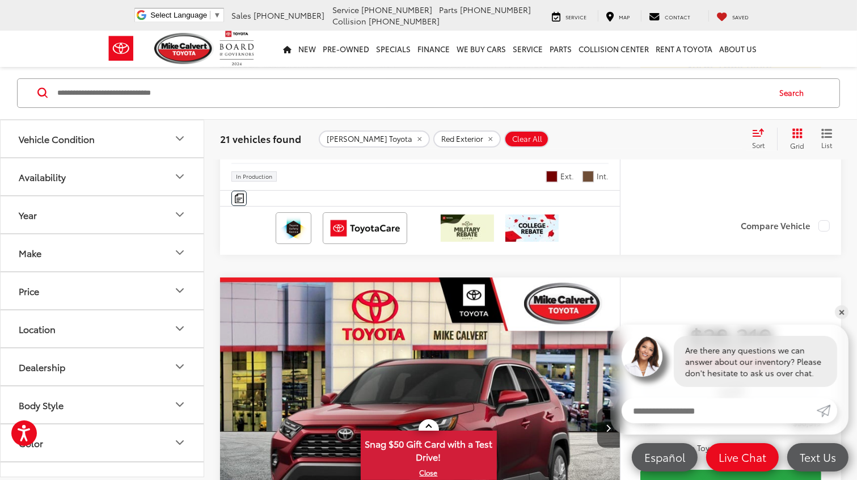
scroll to position [3632, 0]
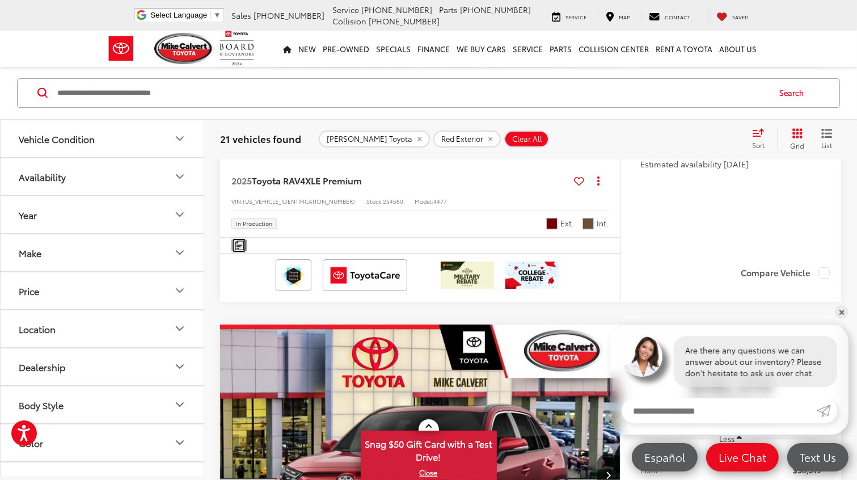
click at [241, 250] on img "Comments" at bounding box center [239, 246] width 9 height 10
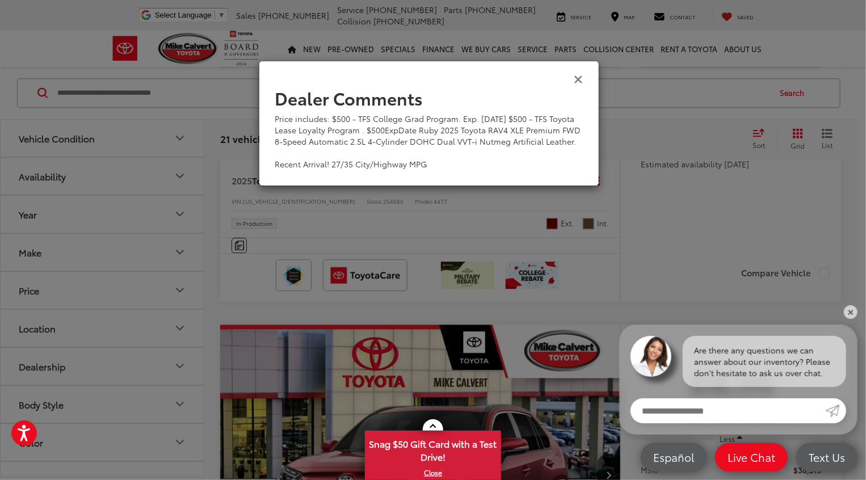
click at [577, 79] on icon "Close" at bounding box center [578, 79] width 9 height 12
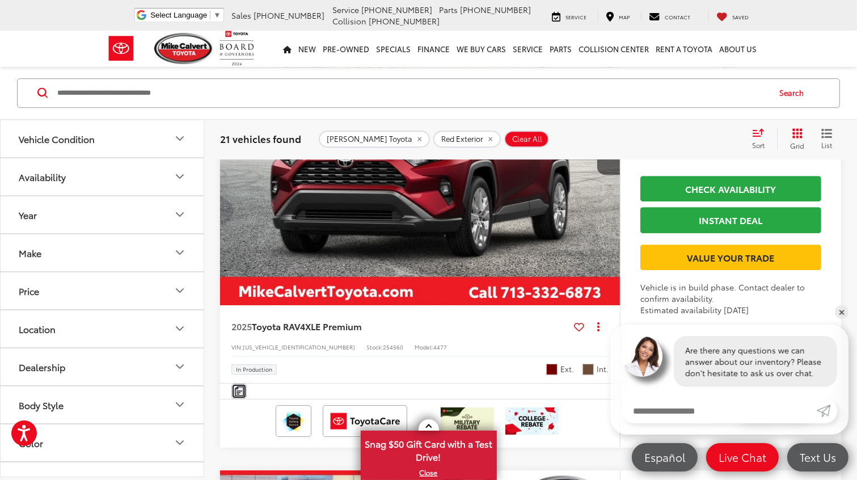
scroll to position [3462, 0]
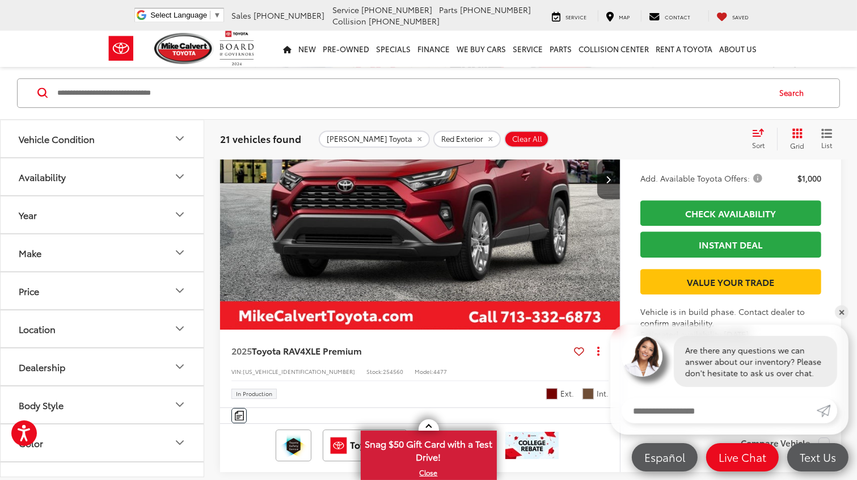
click at [404, 268] on img "2025 Toyota RAV4 XLE Premium 0" at bounding box center [421, 179] width 402 height 301
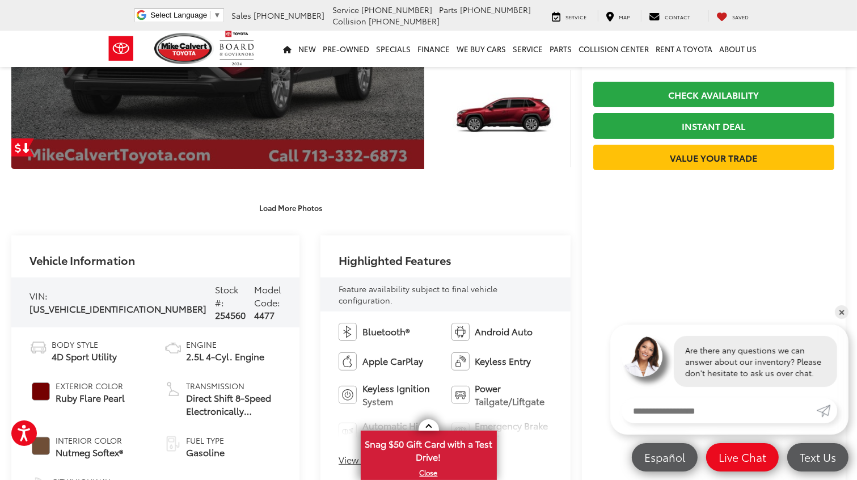
scroll to position [227, 0]
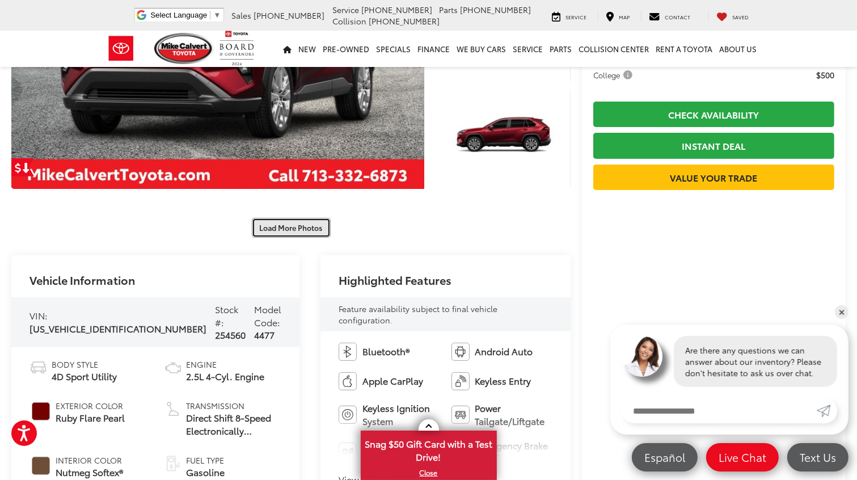
click at [320, 229] on button "Load More Photos" at bounding box center [291, 228] width 79 height 20
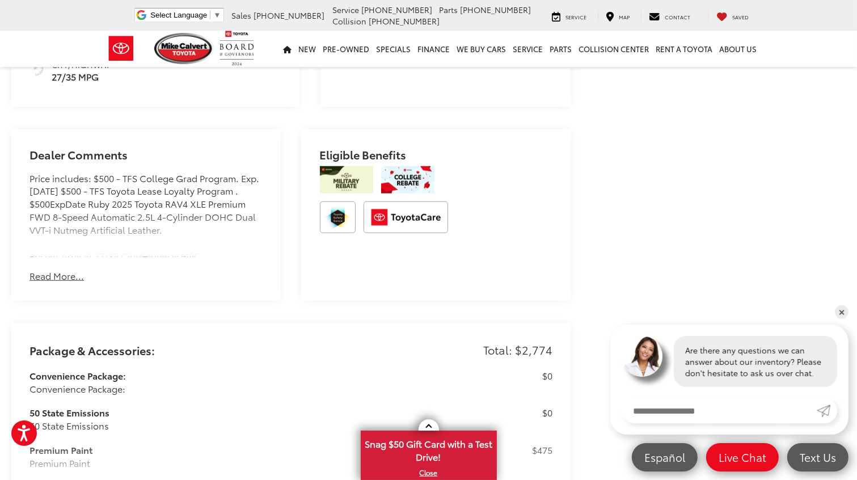
scroll to position [1134, 0]
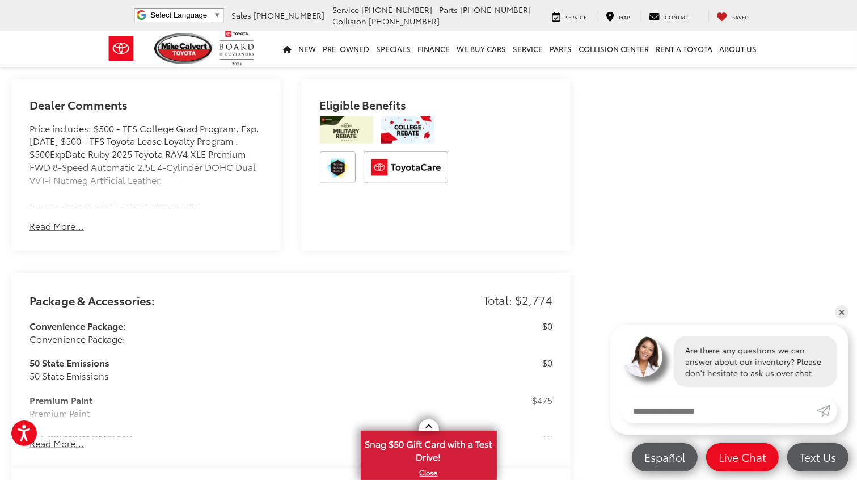
click at [65, 220] on button "Read More..." at bounding box center [56, 226] width 54 height 13
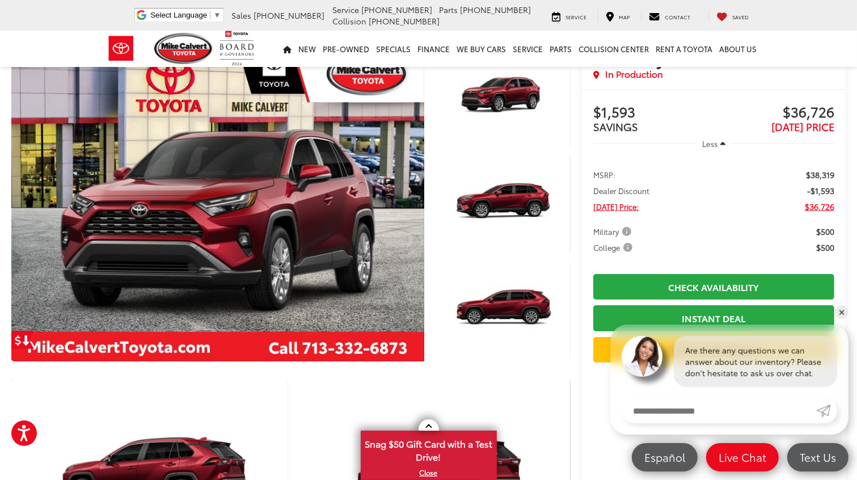
scroll to position [0, 0]
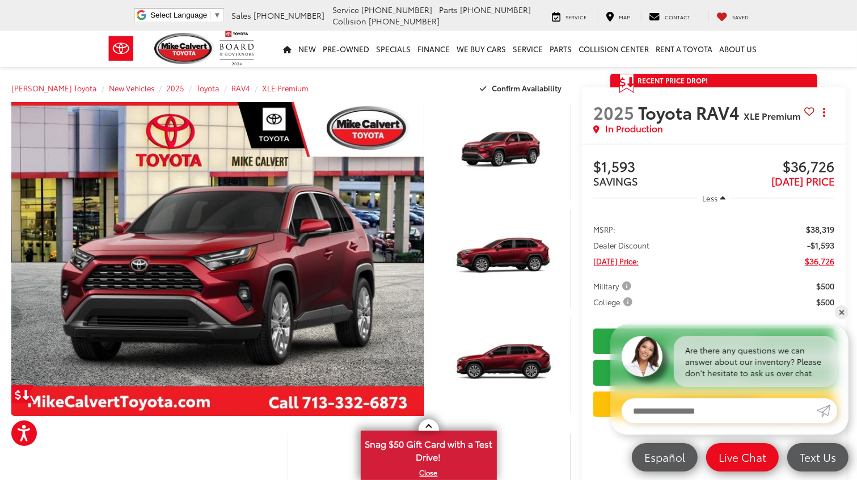
click at [594, 128] on icon at bounding box center [596, 129] width 6 height 8
click at [20, 395] on icon "Get Price Drop Alert" at bounding box center [18, 395] width 6 height 10
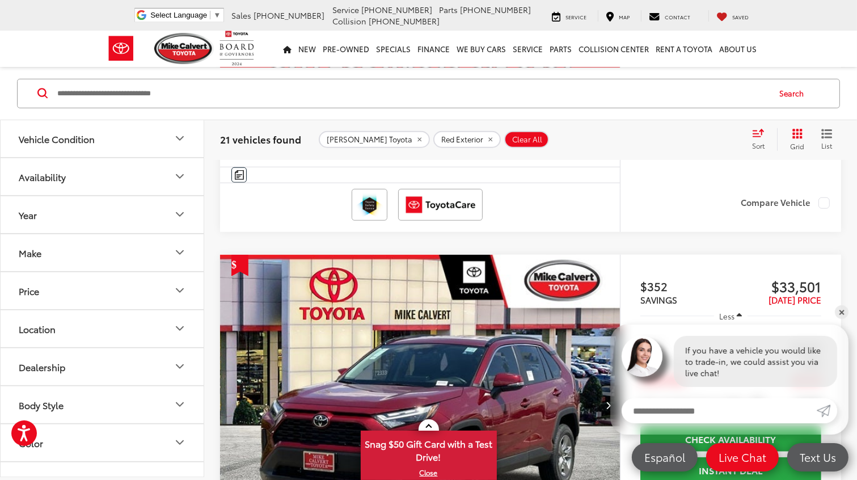
scroll to position [1023, 0]
